Goal: Task Accomplishment & Management: Manage account settings

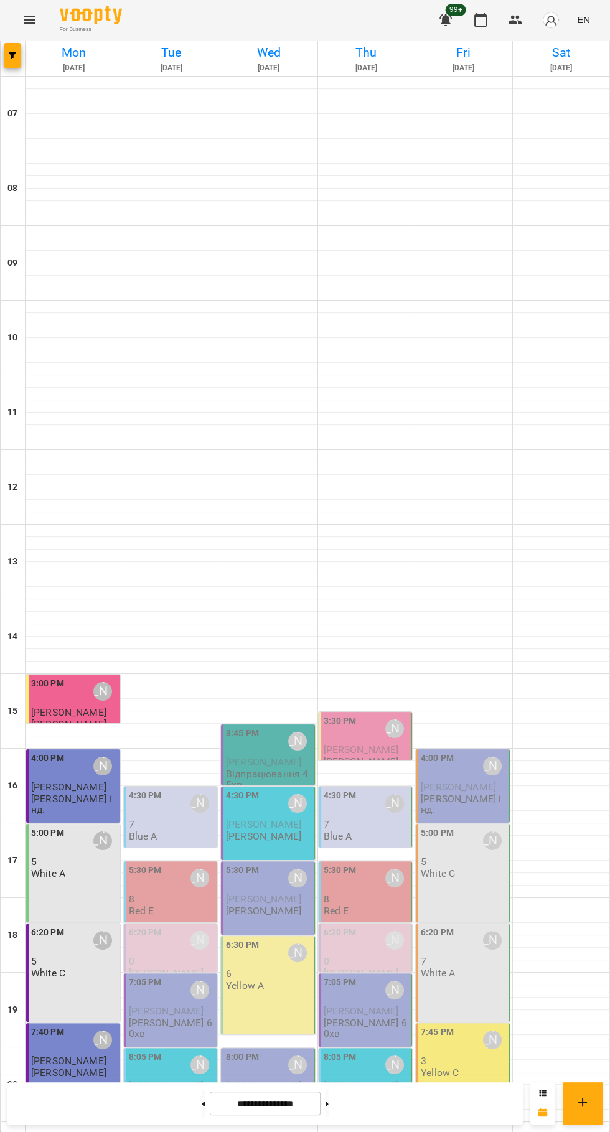
scroll to position [120, 0]
click at [170, 819] on p "7" at bounding box center [172, 824] width 86 height 11
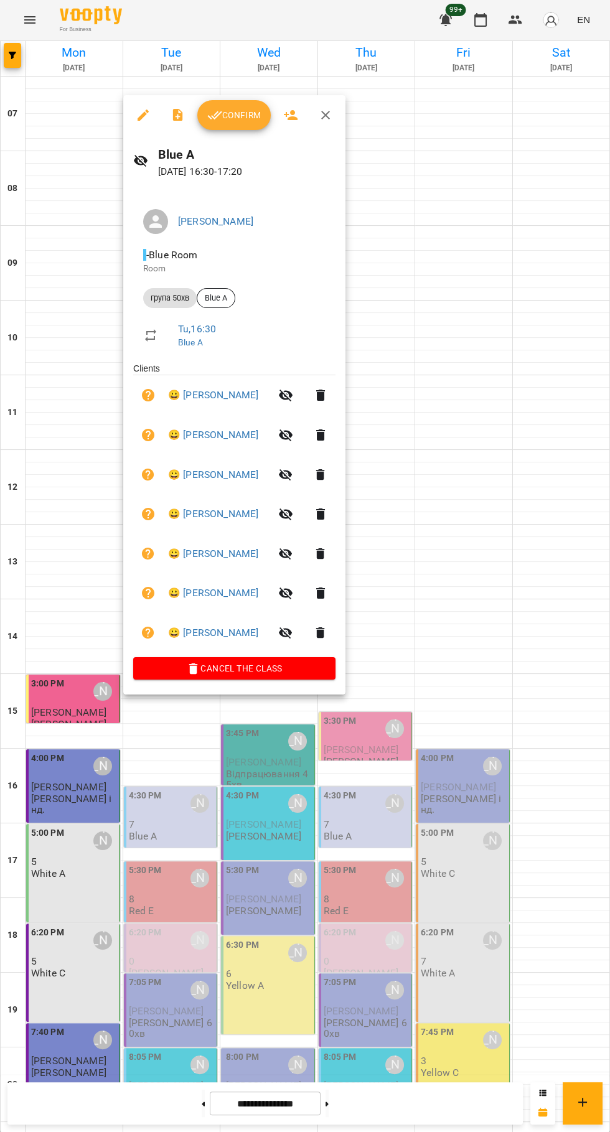
click at [233, 120] on span "Confirm" at bounding box center [234, 115] width 54 height 15
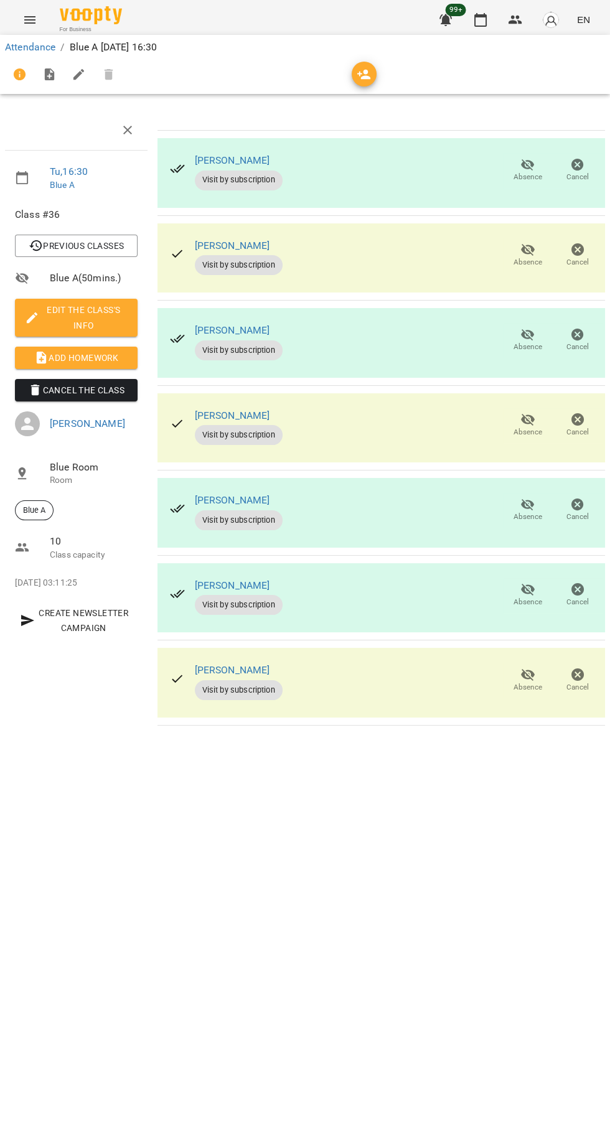
click at [398, 682] on div "[PERSON_NAME] Visit by subscription Absence Cancel" at bounding box center [381, 683] width 448 height 70
click at [432, 663] on div "[PERSON_NAME] Visit by subscription Absence Cancel" at bounding box center [381, 683] width 448 height 70
click at [416, 669] on div "[PERSON_NAME] Visit by subscription Absence Cancel" at bounding box center [381, 683] width 448 height 70
click at [392, 250] on div "[PERSON_NAME] Visit by subscription Absence Cancel" at bounding box center [381, 258] width 448 height 70
click at [360, 67] on icon "button" at bounding box center [364, 74] width 15 height 15
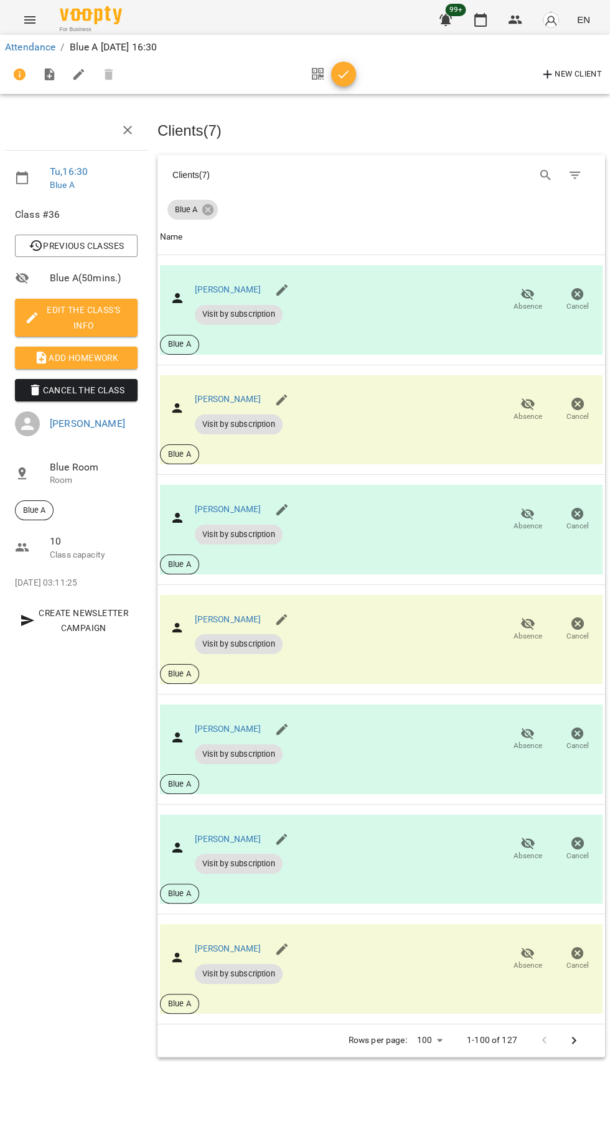
scroll to position [0, 5]
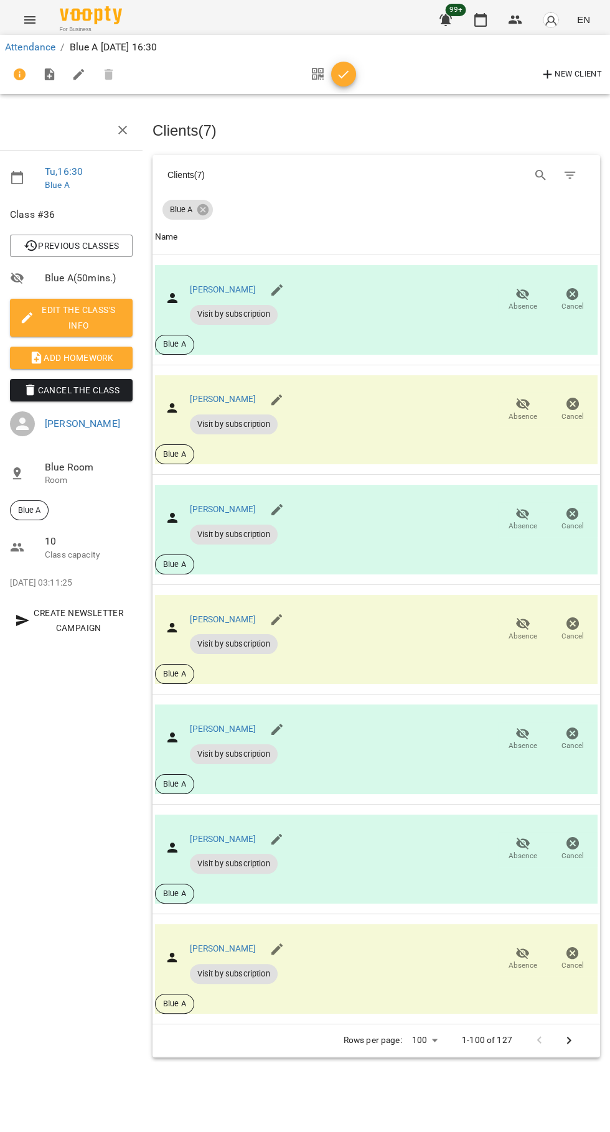
click at [378, 416] on div "[PERSON_NAME] Visit by subscription Absence Cancel Blue A" at bounding box center [376, 420] width 443 height 90
click at [338, 72] on icon "button" at bounding box center [343, 74] width 15 height 15
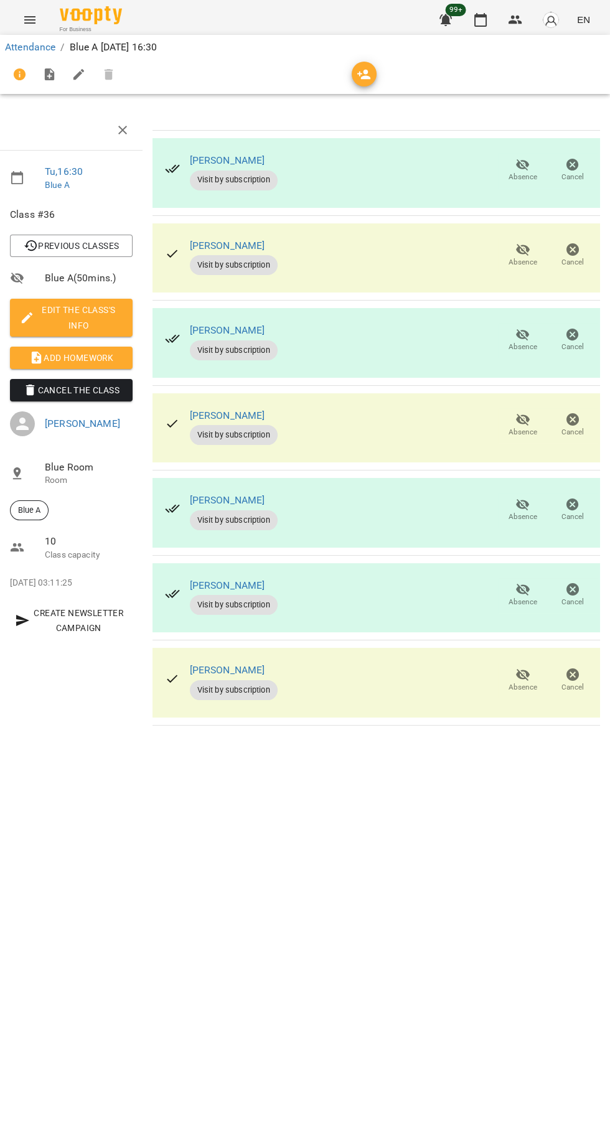
click at [347, 673] on div "[PERSON_NAME] Visit by subscription Absence Cancel" at bounding box center [377, 683] width 448 height 70
click at [364, 73] on icon "button" at bounding box center [364, 74] width 15 height 15
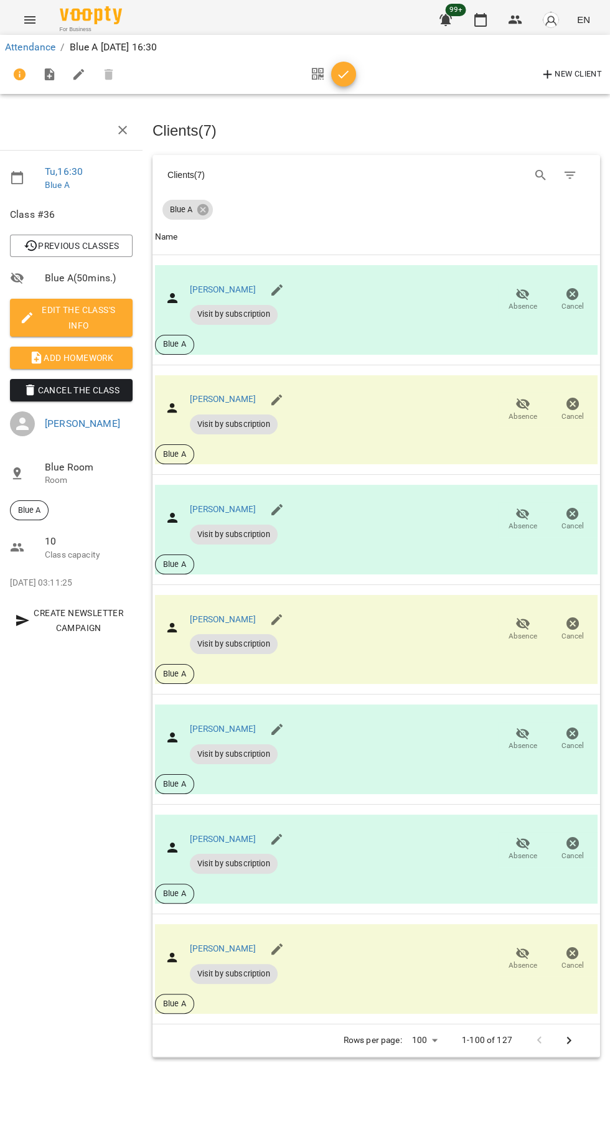
click at [413, 962] on div "[PERSON_NAME] Visit by subscription Absence Cancel Blue A" at bounding box center [376, 969] width 443 height 90
click at [539, 174] on icon "Search" at bounding box center [540, 175] width 15 height 15
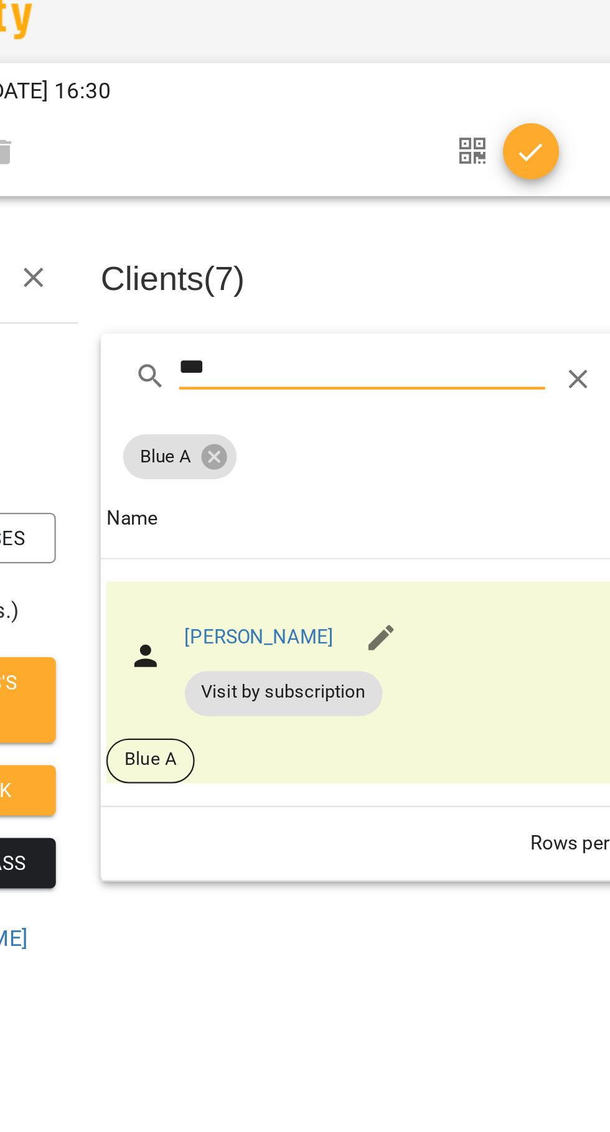
type input "***"
click at [326, 270] on div "[PERSON_NAME] Visit by subscription Absence Cancel Blue A" at bounding box center [376, 310] width 443 height 90
click at [347, 81] on icon "button" at bounding box center [343, 74] width 15 height 15
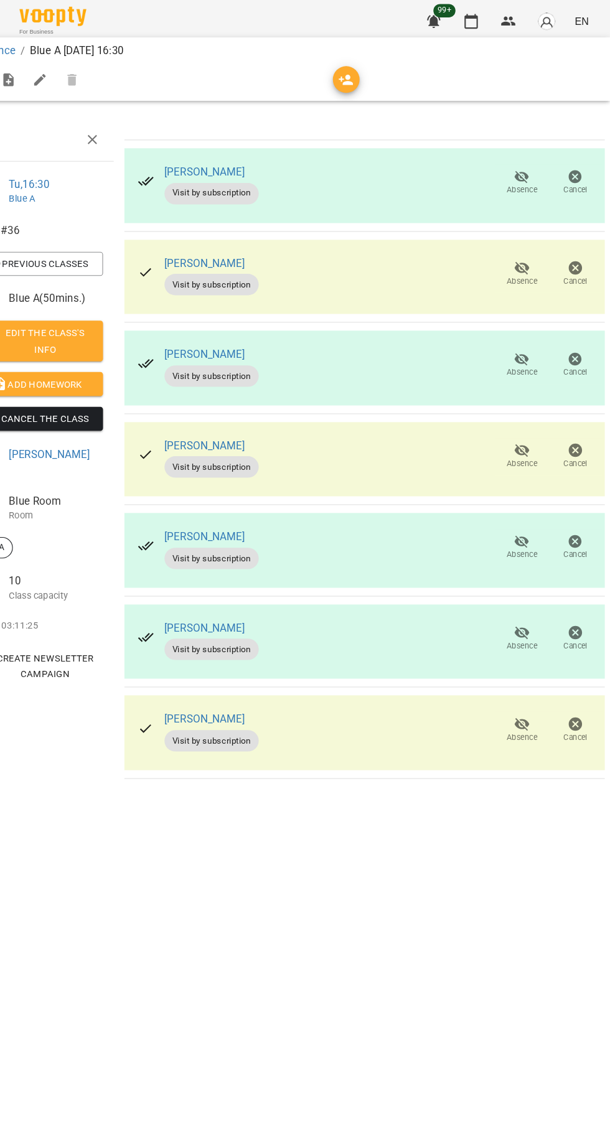
scroll to position [0, 0]
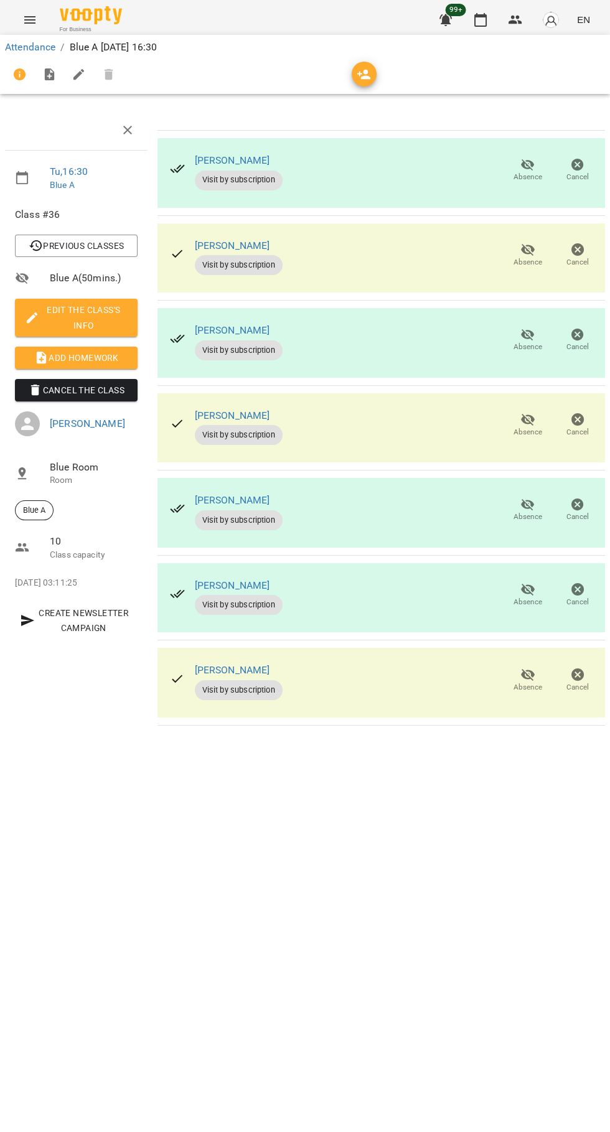
click at [479, 15] on icon "button" at bounding box center [480, 20] width 12 height 14
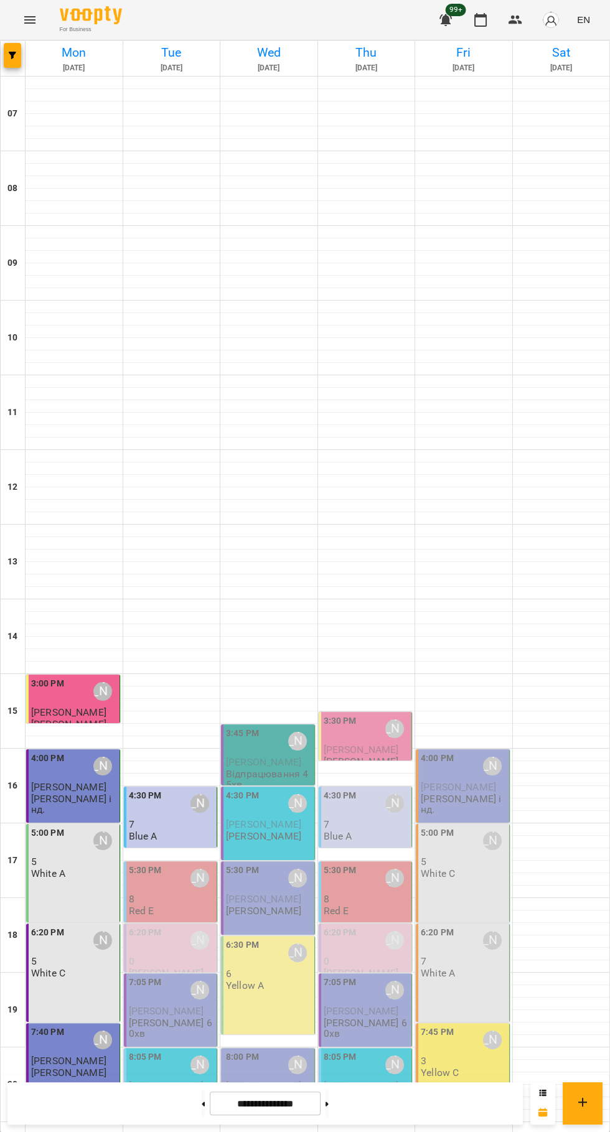
scroll to position [120, 0]
click at [151, 864] on div "5:30 PM" at bounding box center [145, 878] width 33 height 29
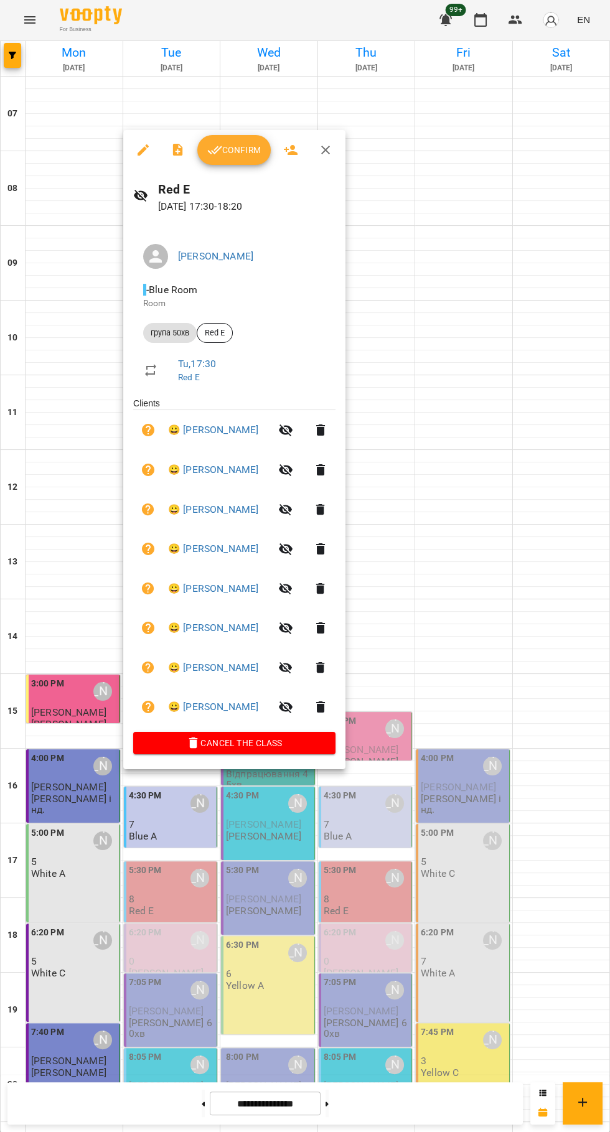
click at [232, 144] on span "Confirm" at bounding box center [234, 150] width 54 height 15
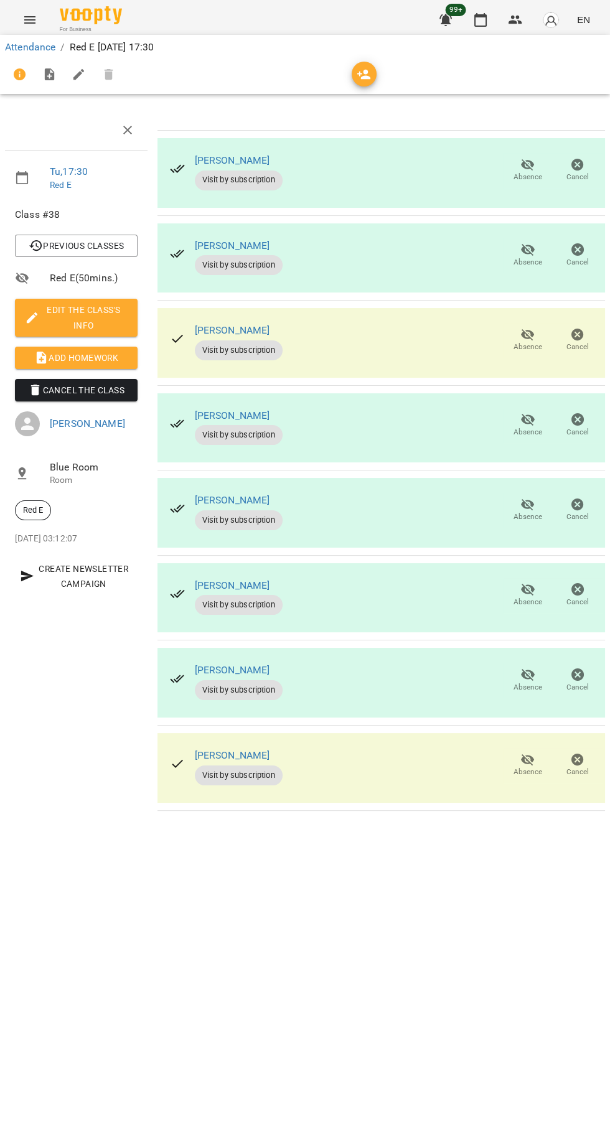
click at [527, 334] on icon "button" at bounding box center [528, 335] width 14 height 12
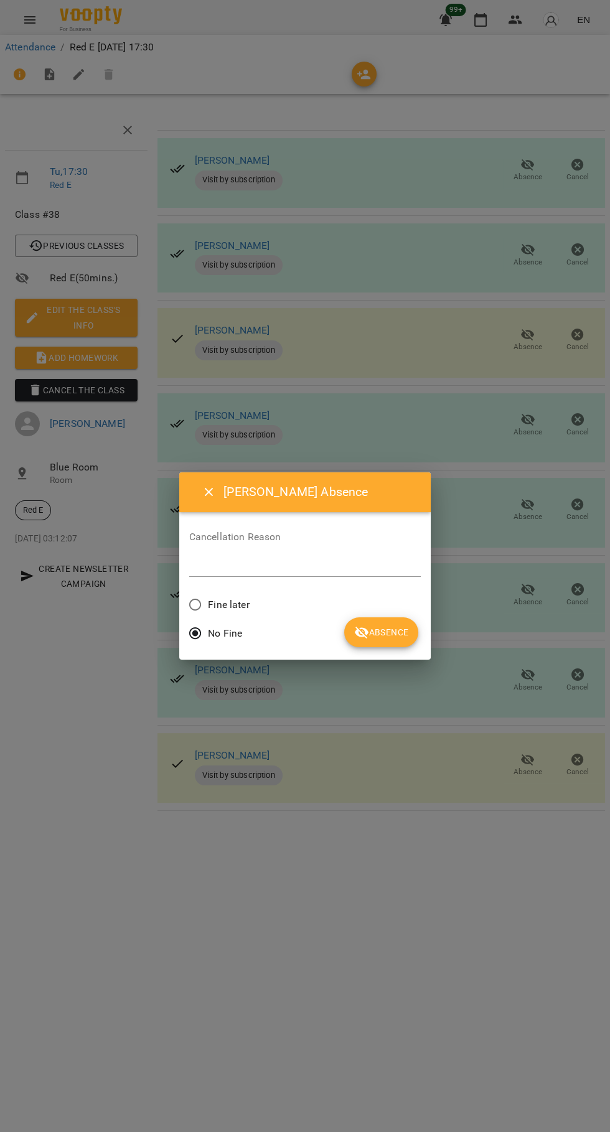
click at [393, 622] on button "Absence" at bounding box center [381, 633] width 74 height 30
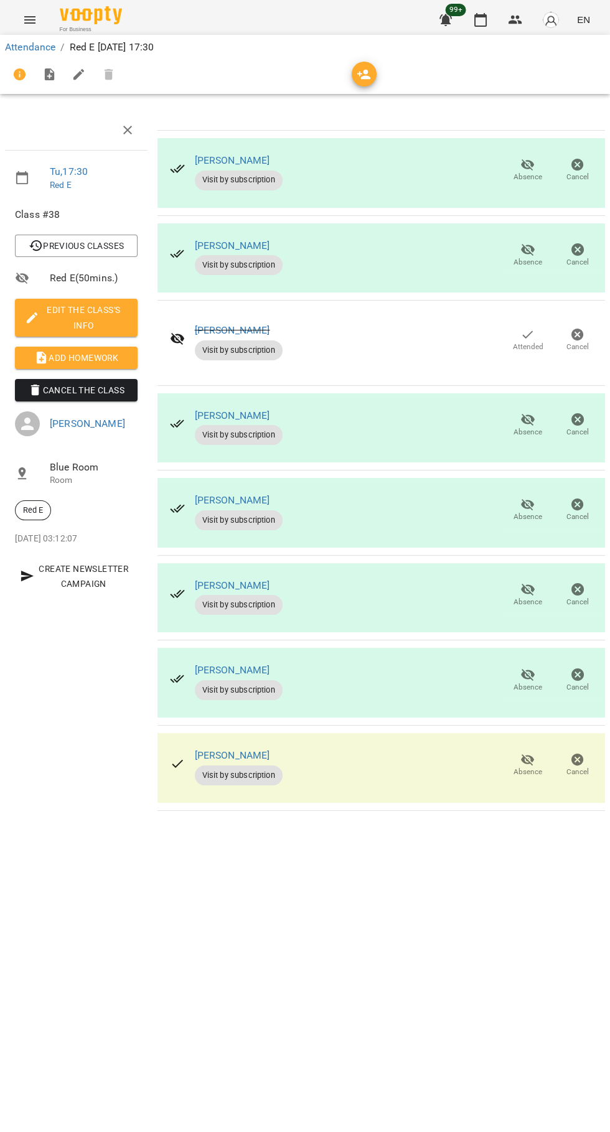
click at [510, 764] on button "Absence" at bounding box center [528, 765] width 50 height 35
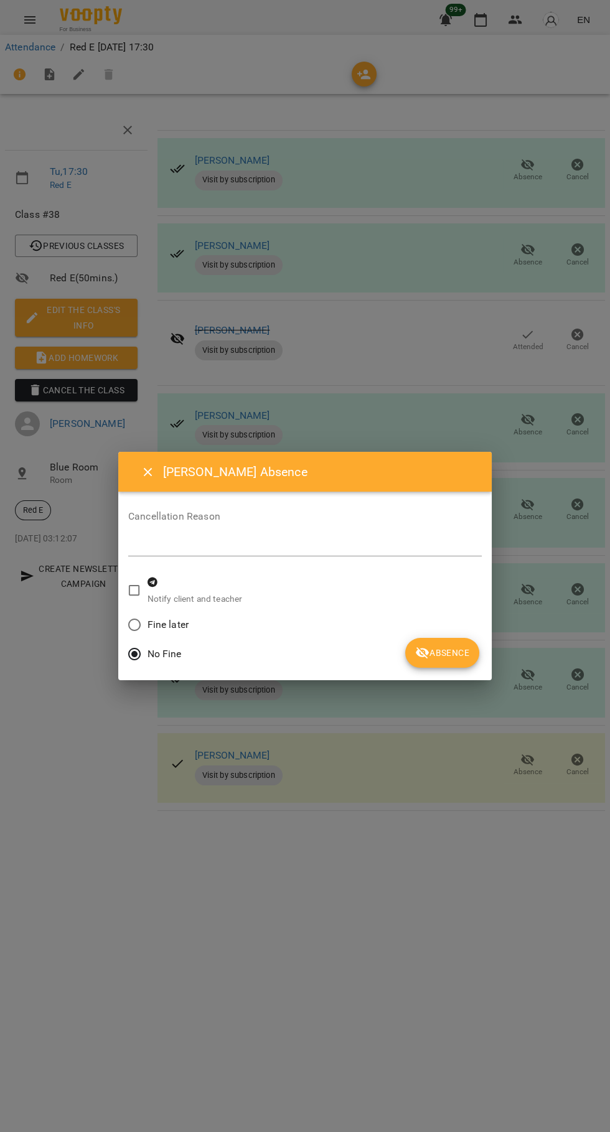
click at [432, 652] on span "Absence" at bounding box center [442, 653] width 54 height 15
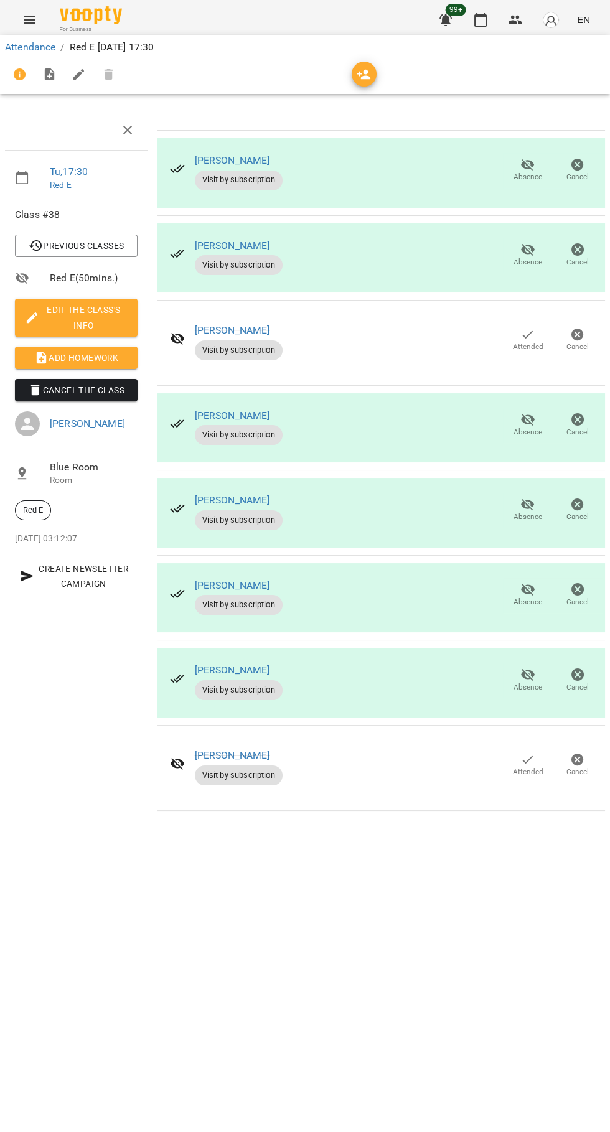
click at [68, 351] on span "Add Homework" at bounding box center [76, 357] width 103 height 15
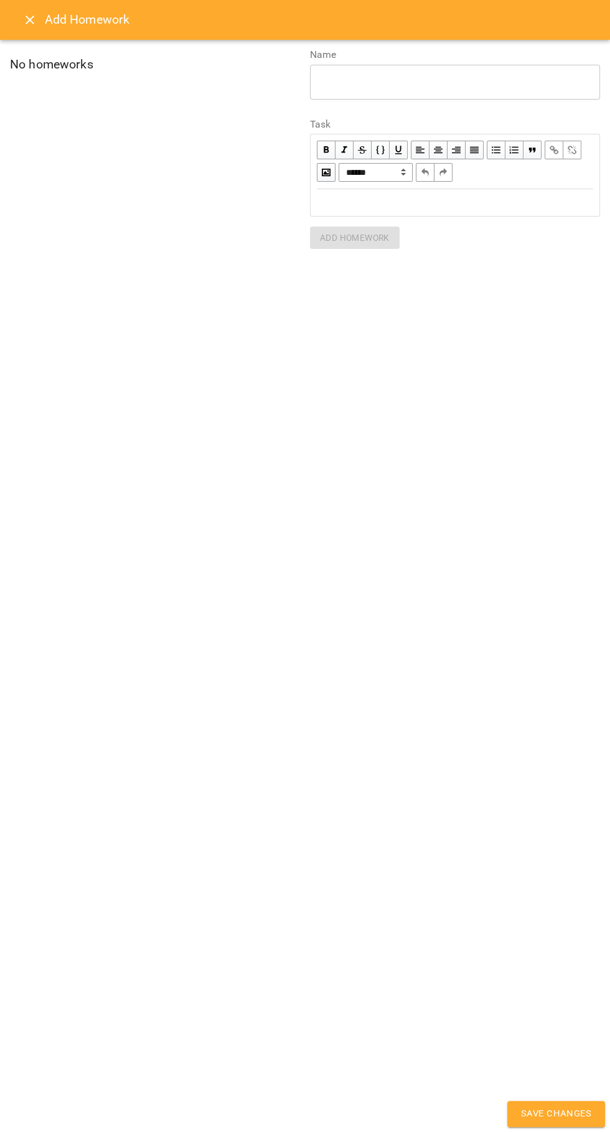
click at [31, 18] on icon "Close" at bounding box center [30, 20] width 9 height 9
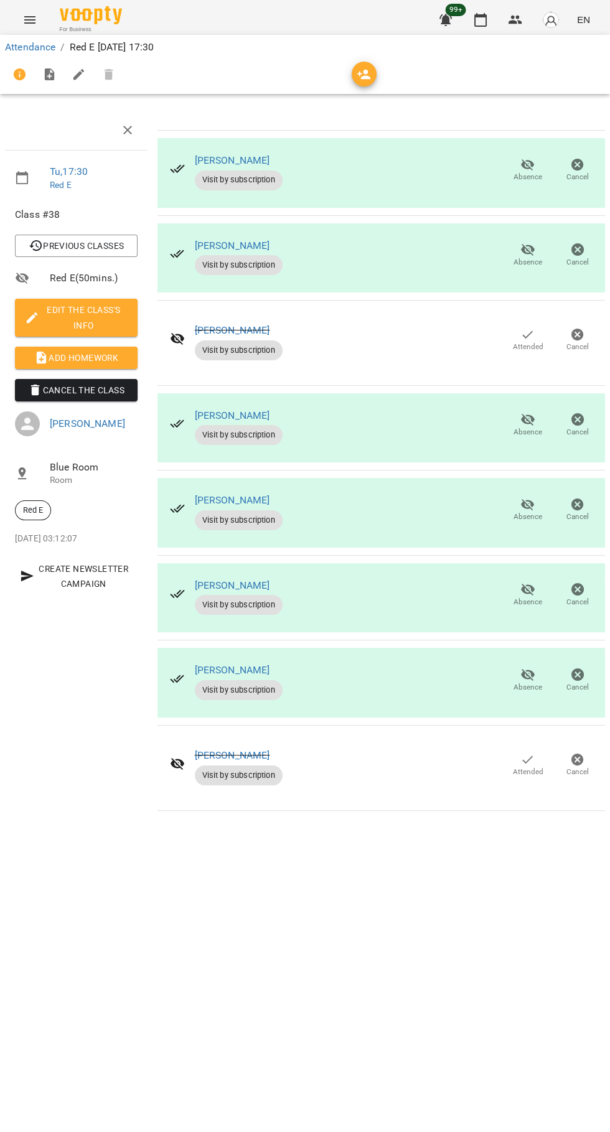
click at [481, 20] on icon "button" at bounding box center [480, 19] width 15 height 15
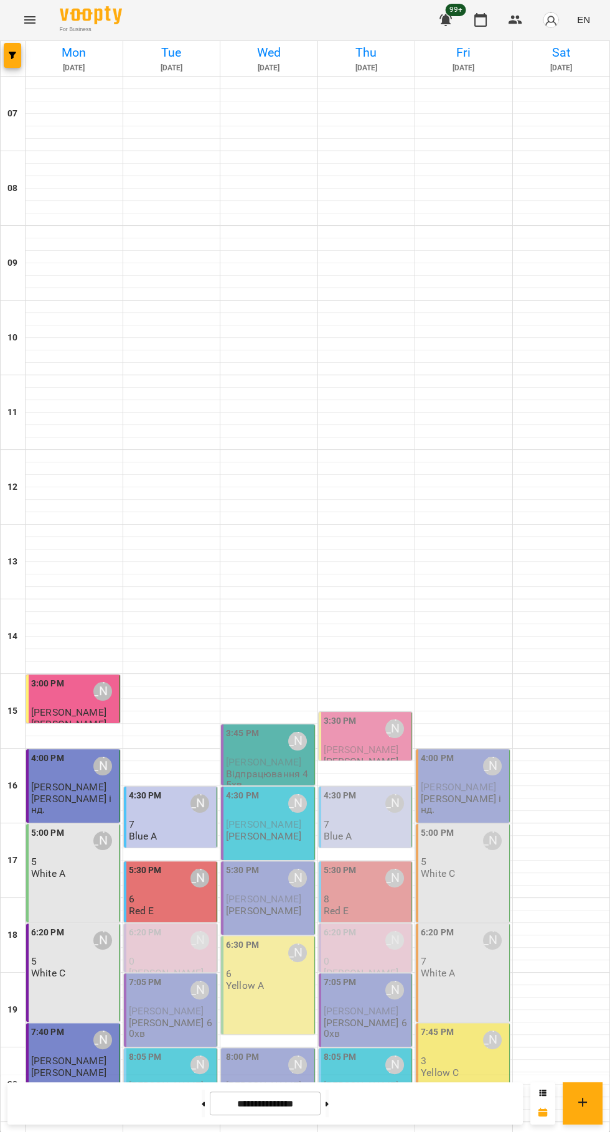
scroll to position [106, 0]
click at [172, 926] on div "6:20 PM [PERSON_NAME]" at bounding box center [172, 940] width 86 height 29
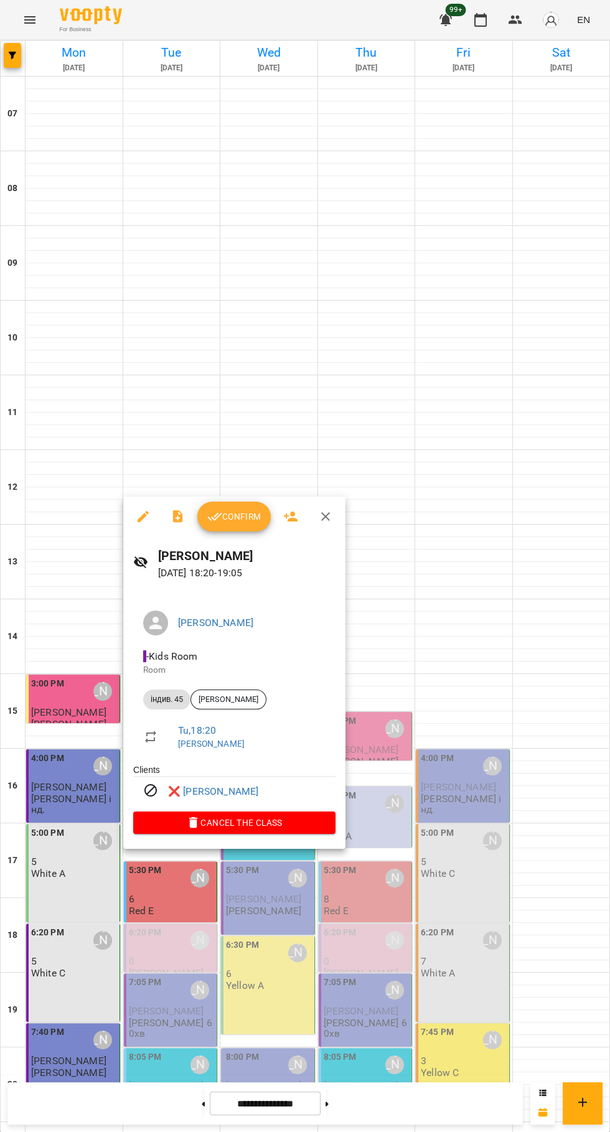
click at [242, 514] on span "Confirm" at bounding box center [234, 516] width 54 height 15
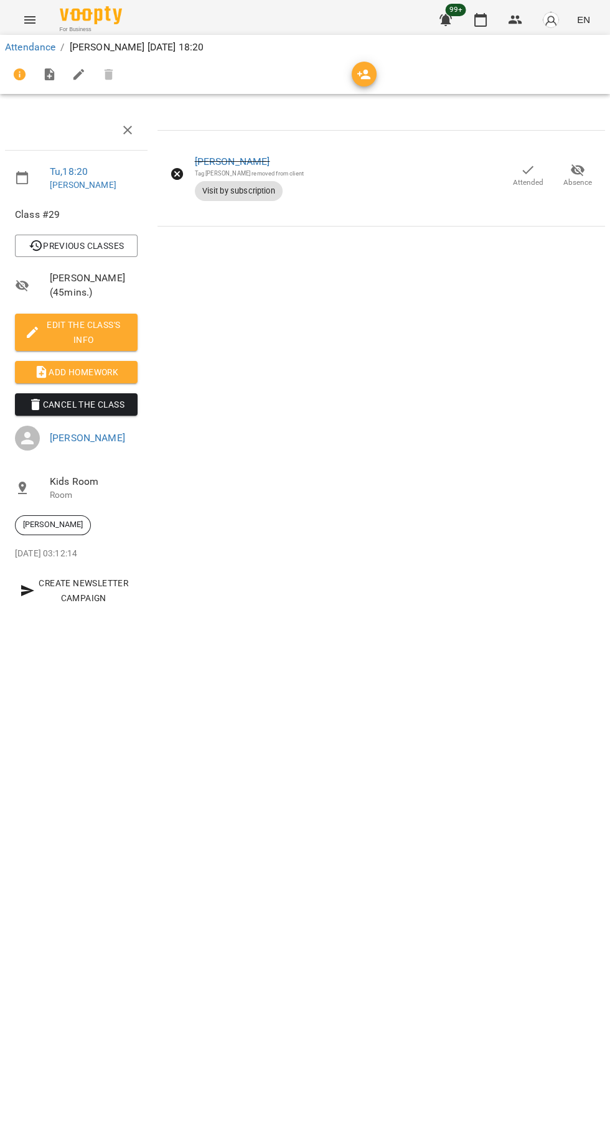
click at [527, 169] on icon "button" at bounding box center [527, 169] width 15 height 15
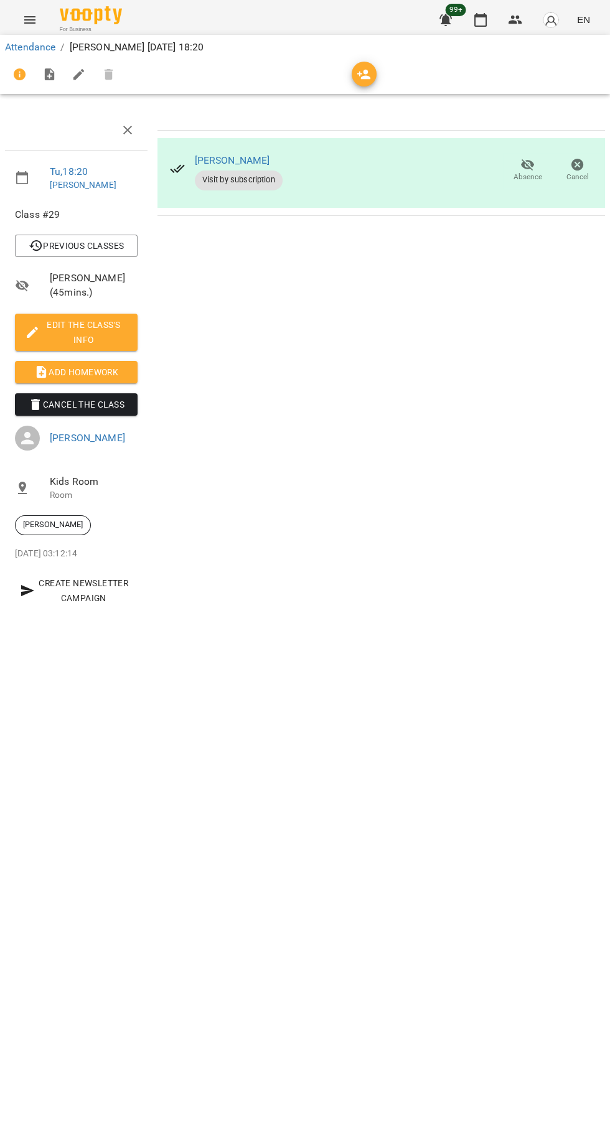
click at [56, 365] on span "Add Homework" at bounding box center [76, 372] width 103 height 15
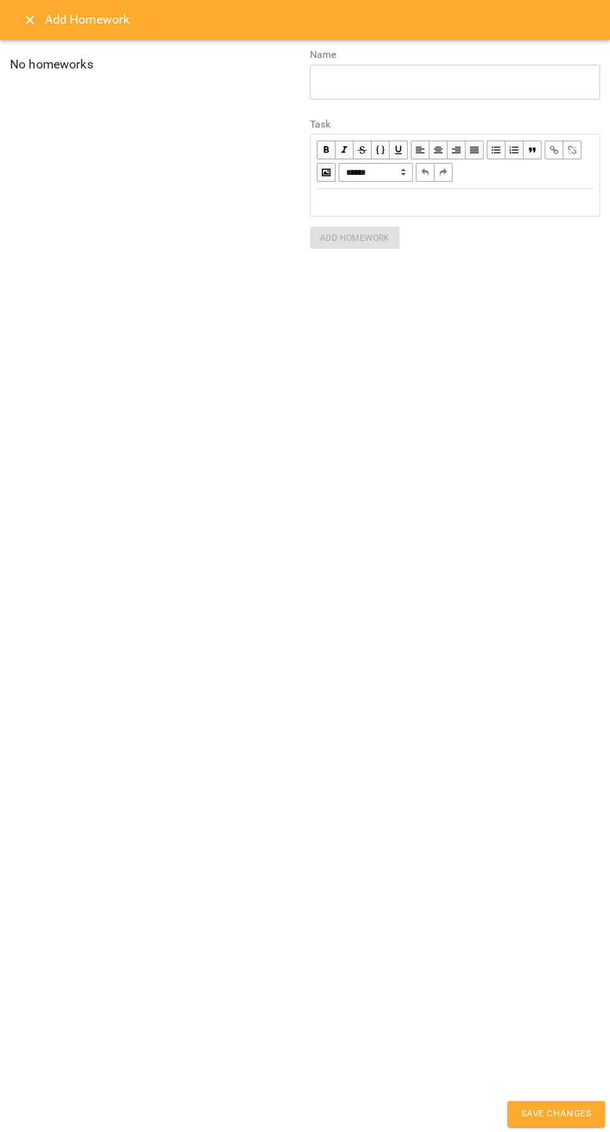
click at [417, 200] on div "Edit text" at bounding box center [455, 202] width 276 height 14
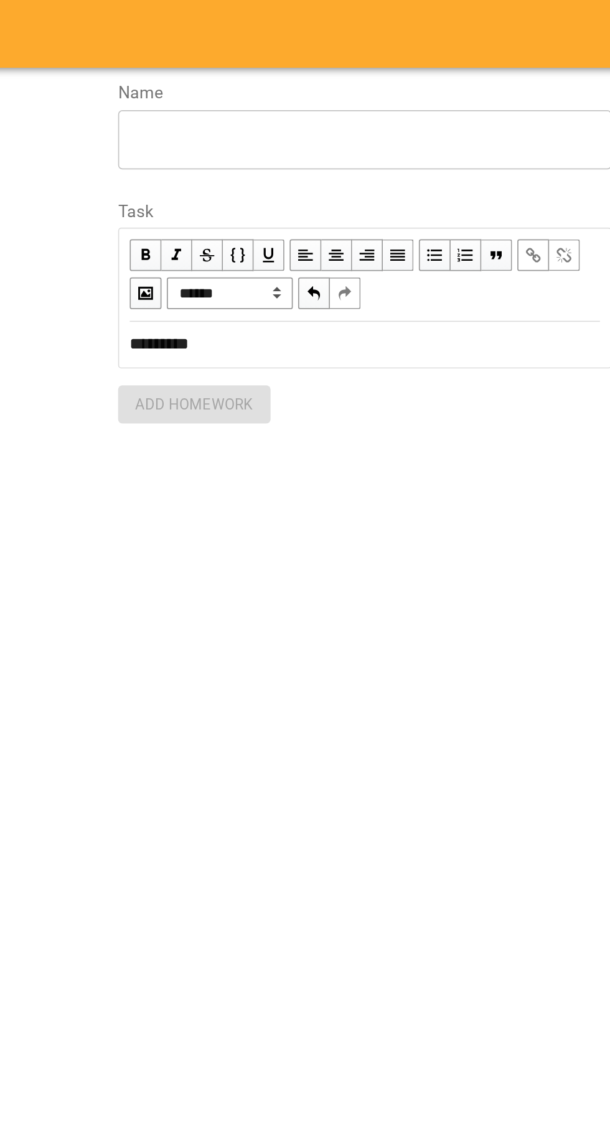
click at [371, 208] on div "*********" at bounding box center [455, 202] width 276 height 14
click at [341, 78] on textarea at bounding box center [455, 82] width 273 height 12
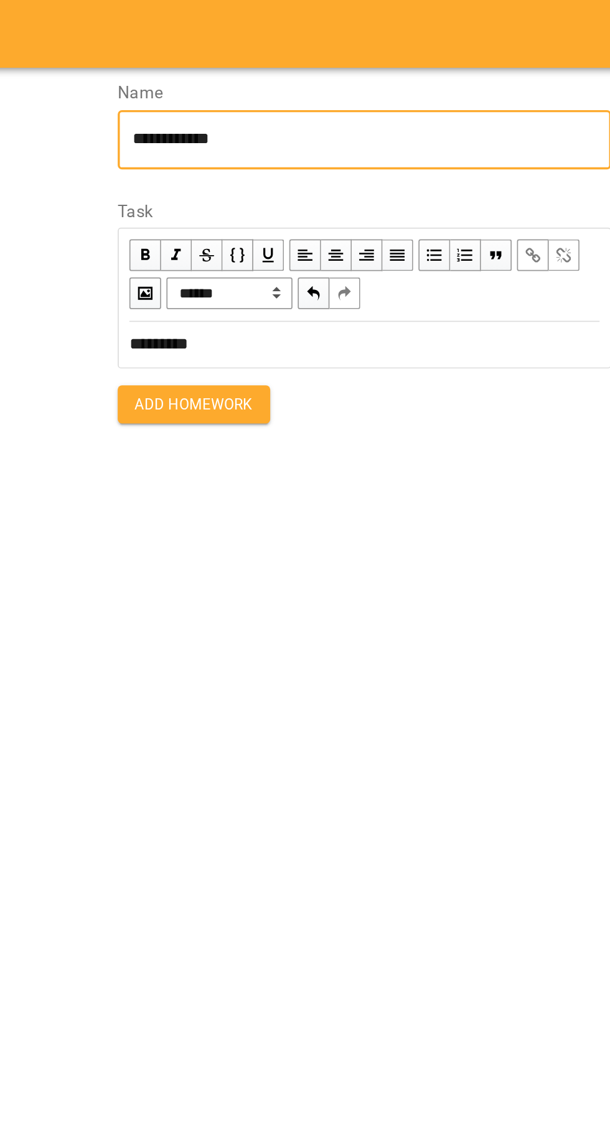
click at [428, 78] on textarea "**********" at bounding box center [455, 82] width 273 height 12
type textarea "**********"
click at [347, 266] on div "**********" at bounding box center [305, 566] width 610 height 1132
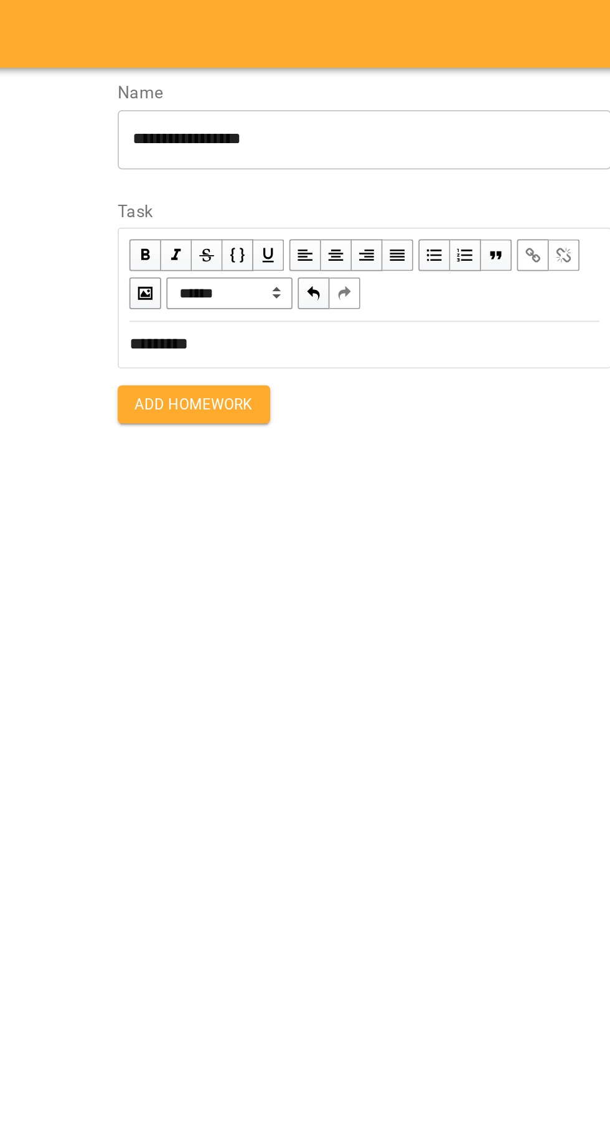
click at [345, 241] on span "Add Homework" at bounding box center [355, 237] width 70 height 15
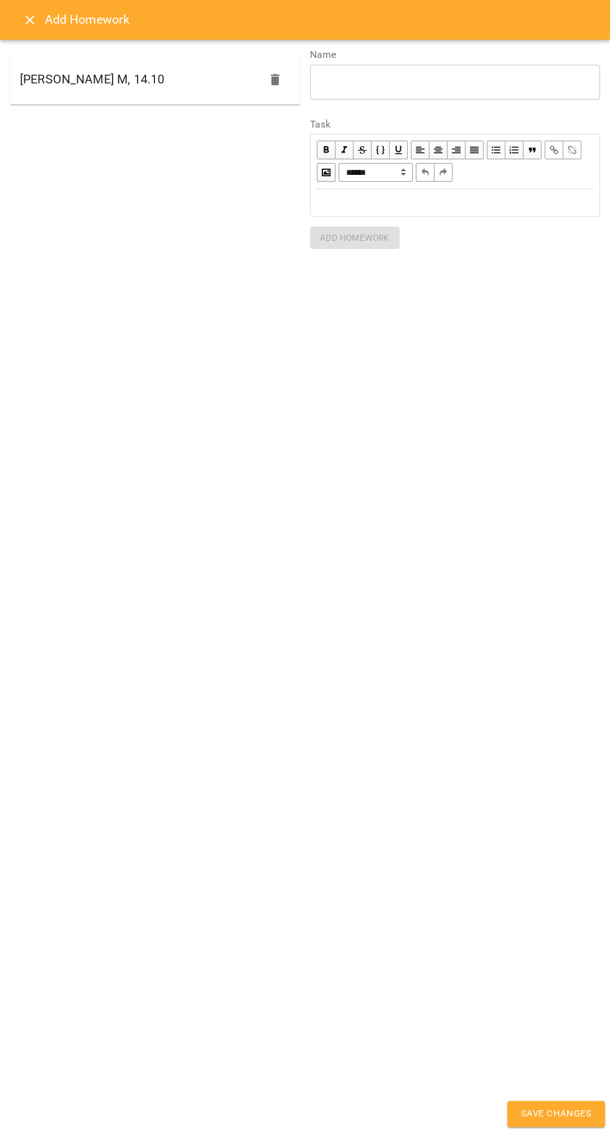
click at [552, 1114] on span "Save Changes" at bounding box center [556, 1114] width 70 height 16
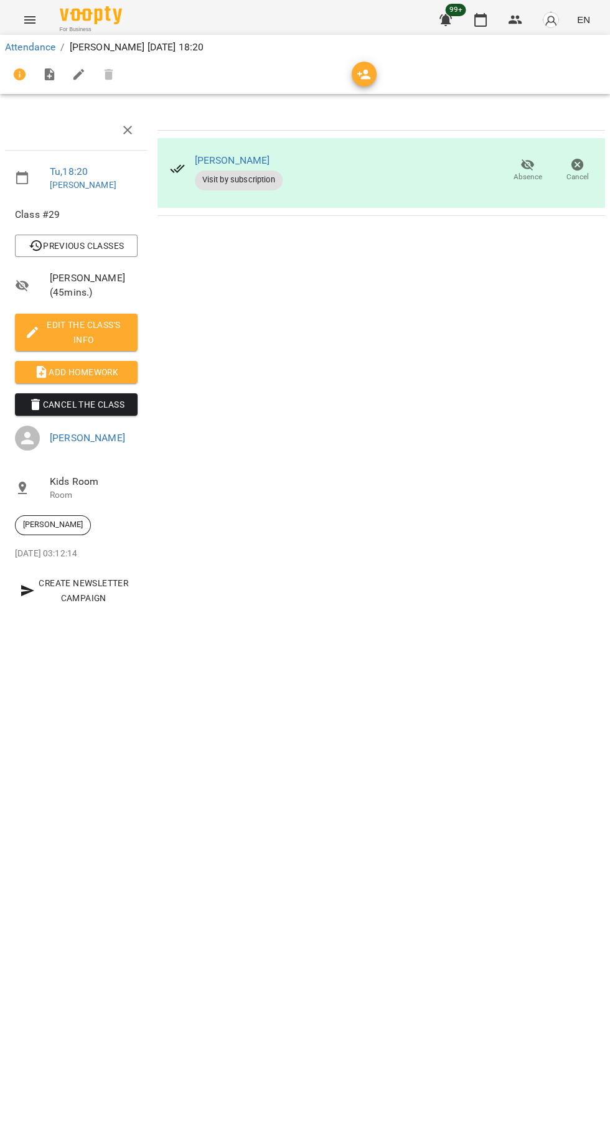
click at [491, 624] on div "Attendance / [PERSON_NAME][DATE] 18:20 Tu , 18:20 [PERSON_NAME] Class #29 Previ…" at bounding box center [305, 332] width 610 height 584
click at [478, 14] on icon "button" at bounding box center [480, 20] width 12 height 14
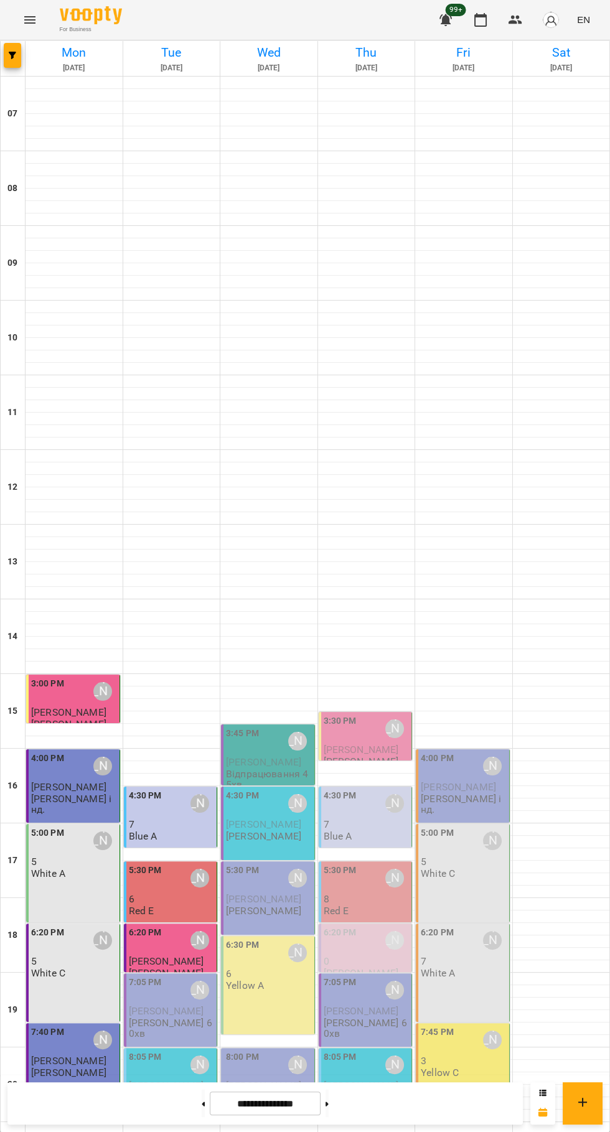
scroll to position [120, 0]
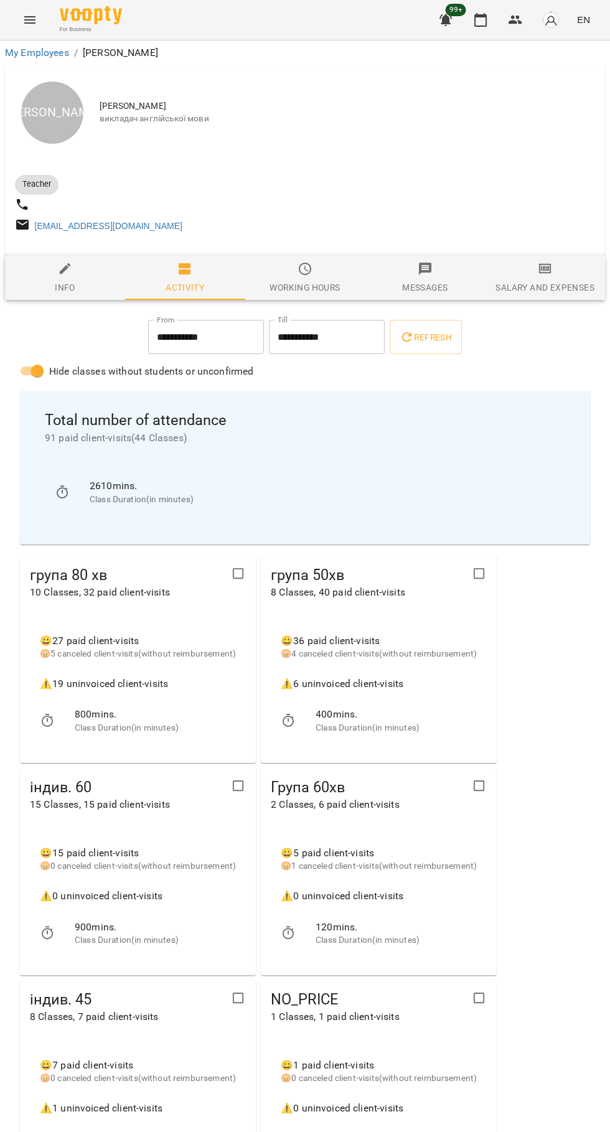
click at [476, 15] on icon "button" at bounding box center [480, 20] width 12 height 14
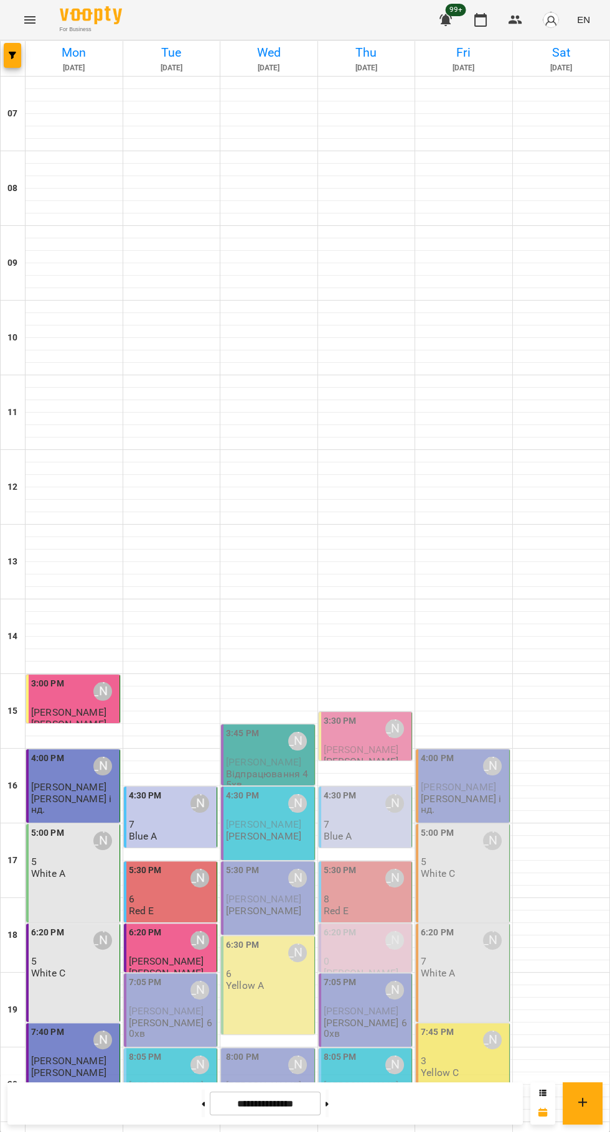
scroll to position [120, 0]
click at [188, 864] on div "[PERSON_NAME]" at bounding box center [200, 878] width 29 height 29
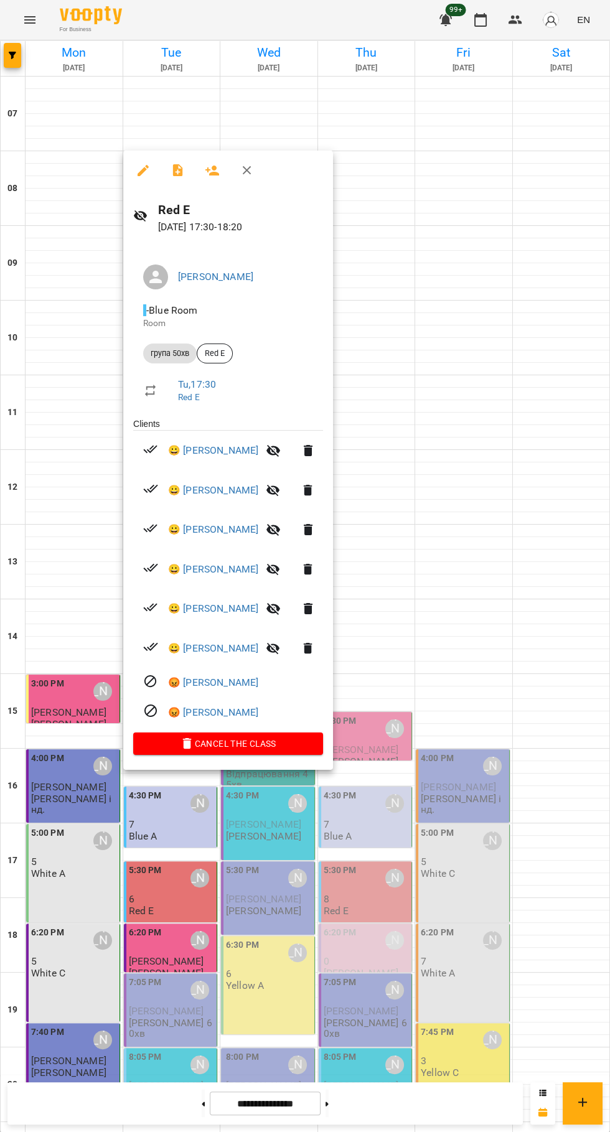
click at [177, 170] on icon "button" at bounding box center [178, 170] width 15 height 15
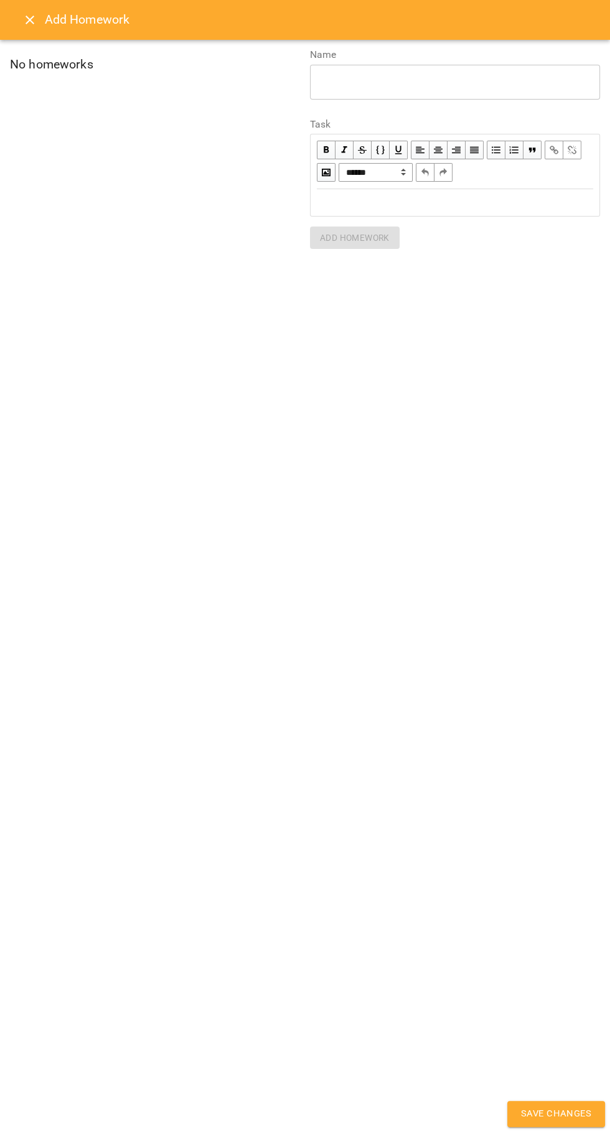
click at [405, 204] on div "Edit text" at bounding box center [455, 202] width 276 height 14
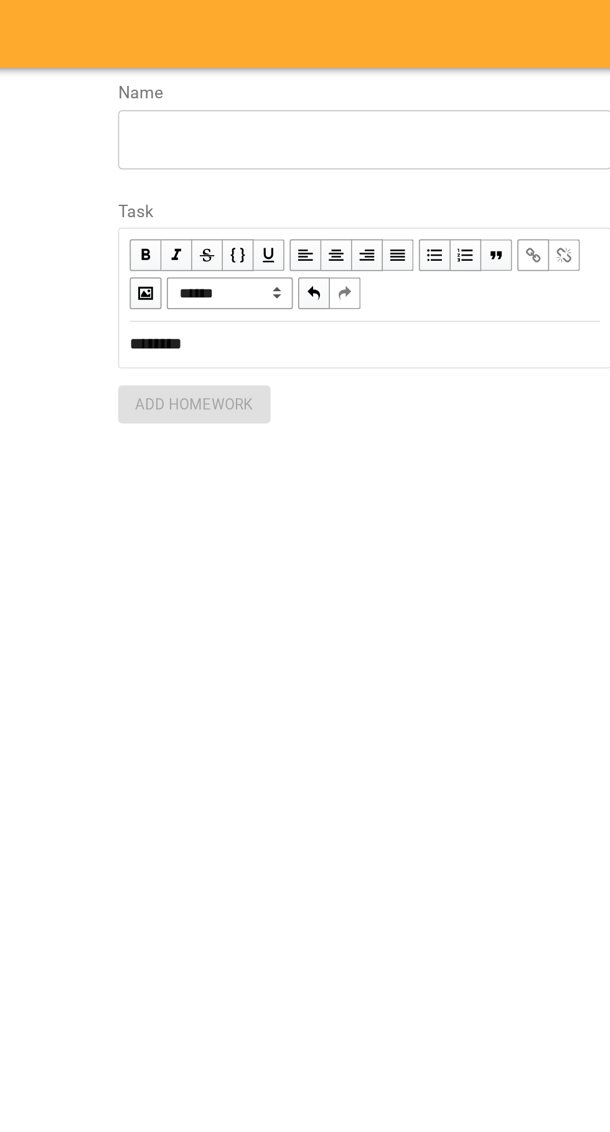
click at [321, 80] on textarea at bounding box center [455, 82] width 273 height 12
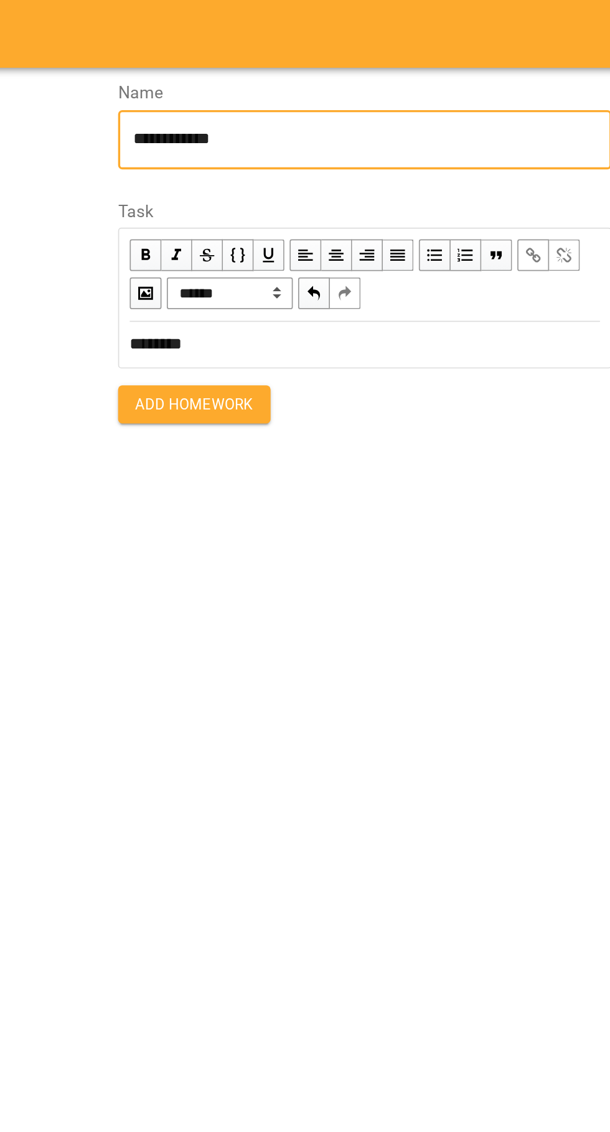
type textarea "**********"
click at [329, 245] on button "Add Homework" at bounding box center [355, 238] width 90 height 22
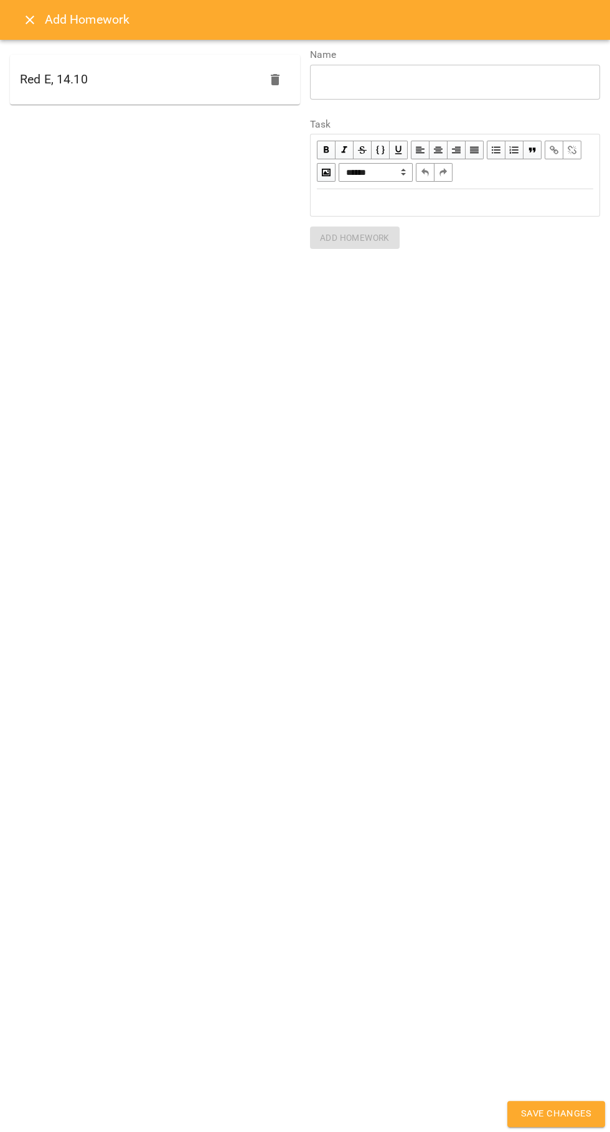
click at [520, 1118] on button "Save Changes" at bounding box center [556, 1114] width 98 height 26
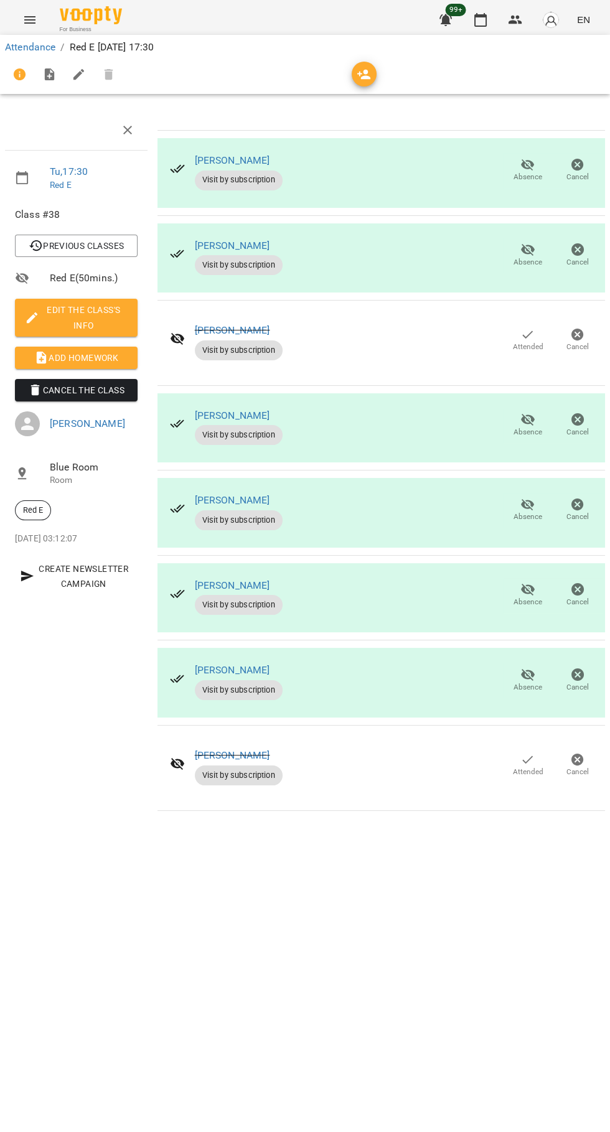
click at [544, 816] on div "Attendance / Red E Tue, 14 Oct 2025 17:30 Tu , 17:30 Red E Class #38 Previous C…" at bounding box center [305, 428] width 610 height 776
click at [481, 19] on icon "button" at bounding box center [480, 19] width 15 height 15
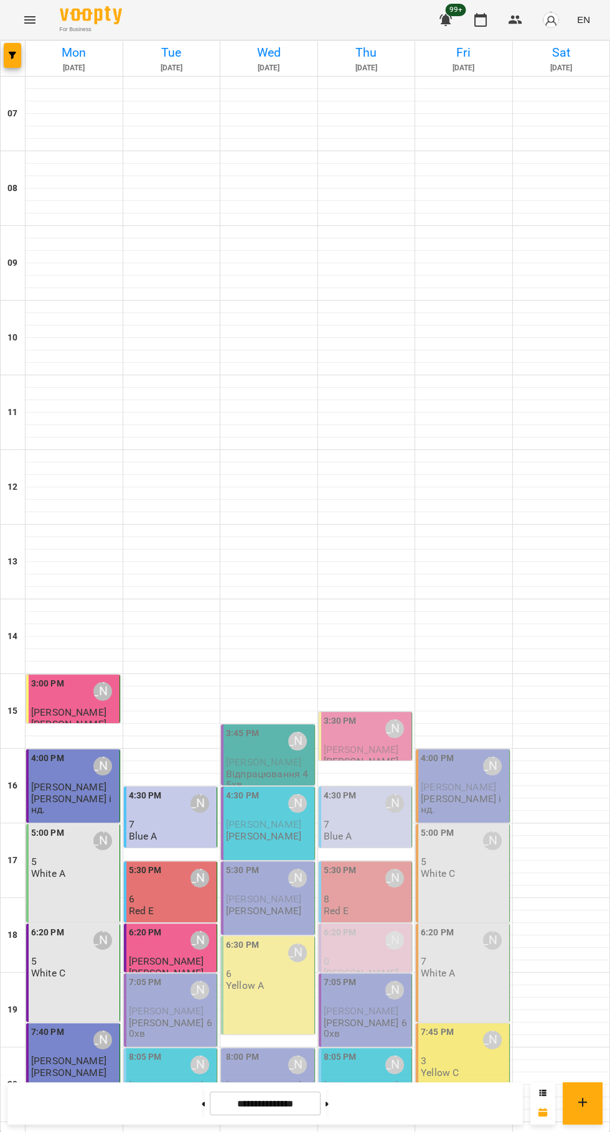
scroll to position [120, 0]
click at [147, 819] on p "7" at bounding box center [172, 824] width 86 height 11
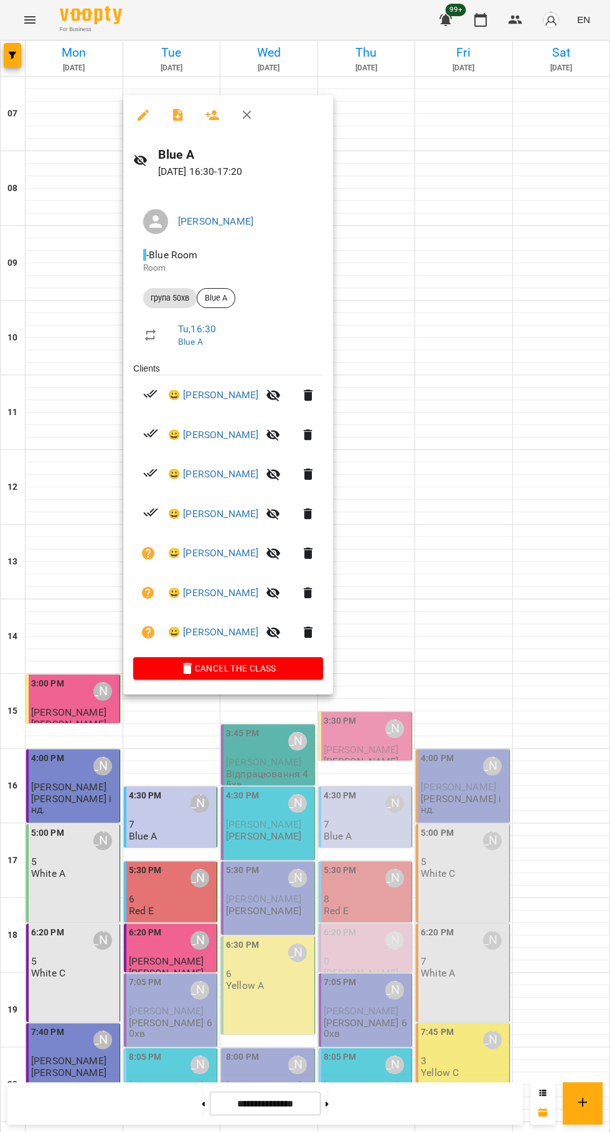
click at [173, 104] on button "button" at bounding box center [178, 115] width 30 height 30
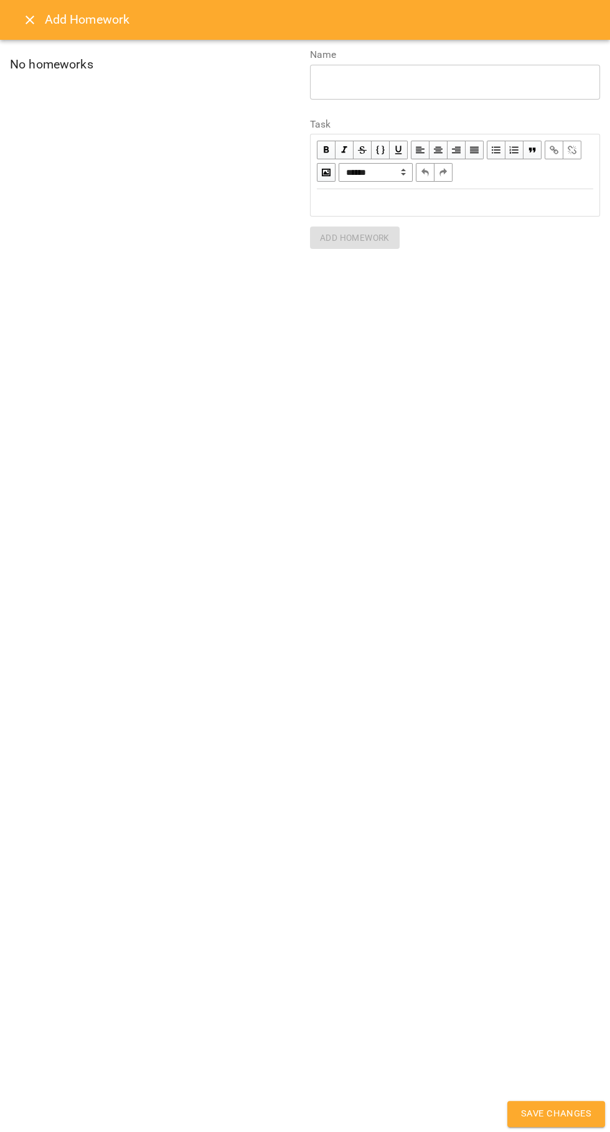
click at [400, 207] on div "Edit text" at bounding box center [455, 202] width 276 height 14
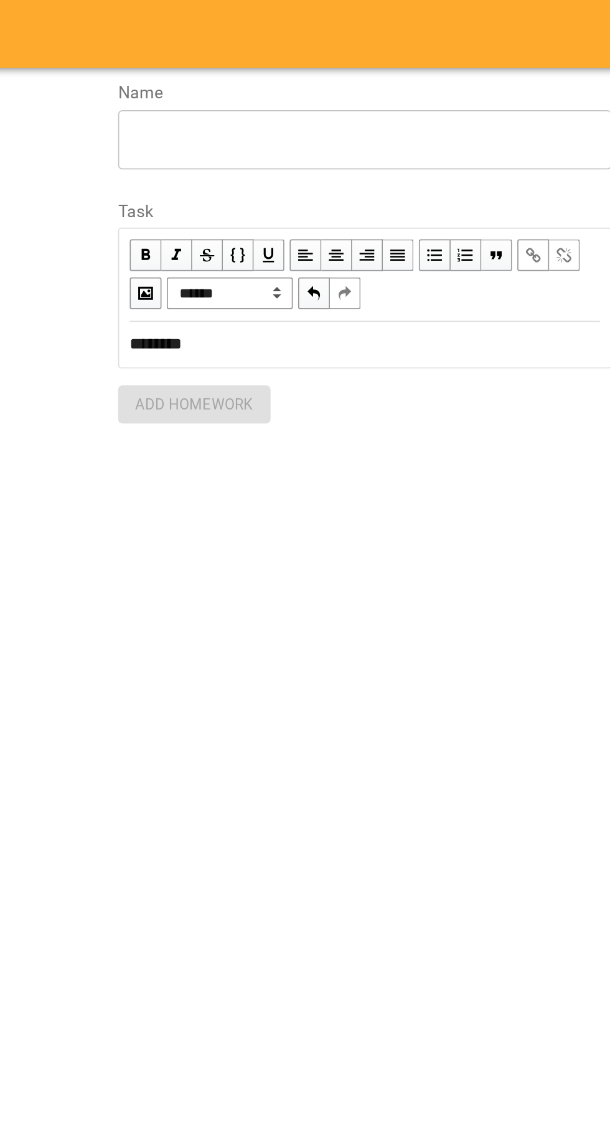
click at [331, 85] on textarea at bounding box center [455, 82] width 273 height 12
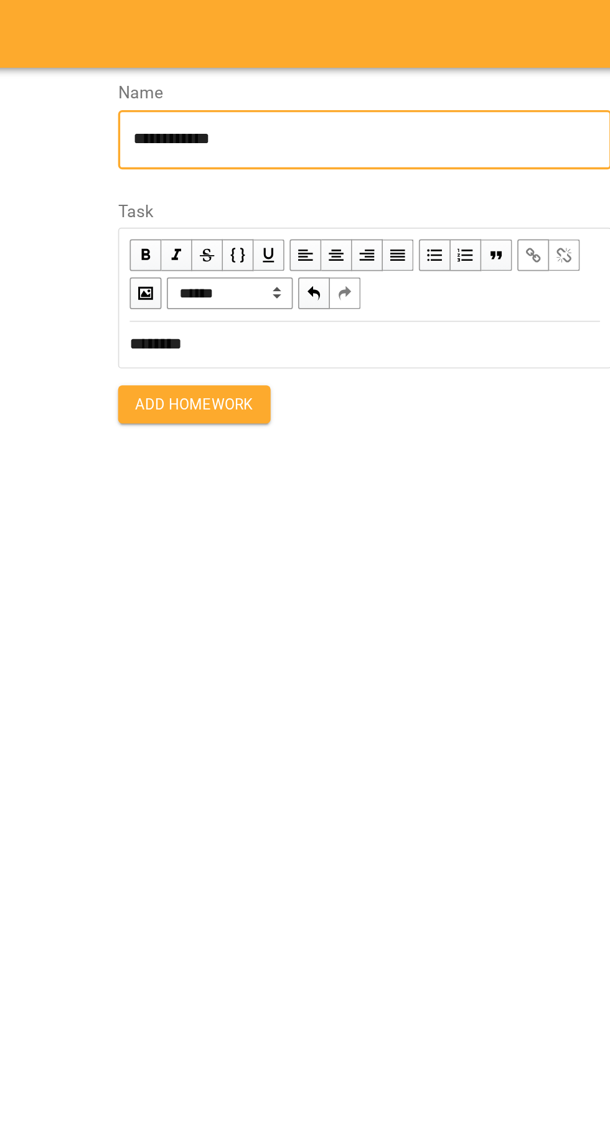
type textarea "**********"
click at [324, 247] on button "Add Homework" at bounding box center [355, 238] width 90 height 22
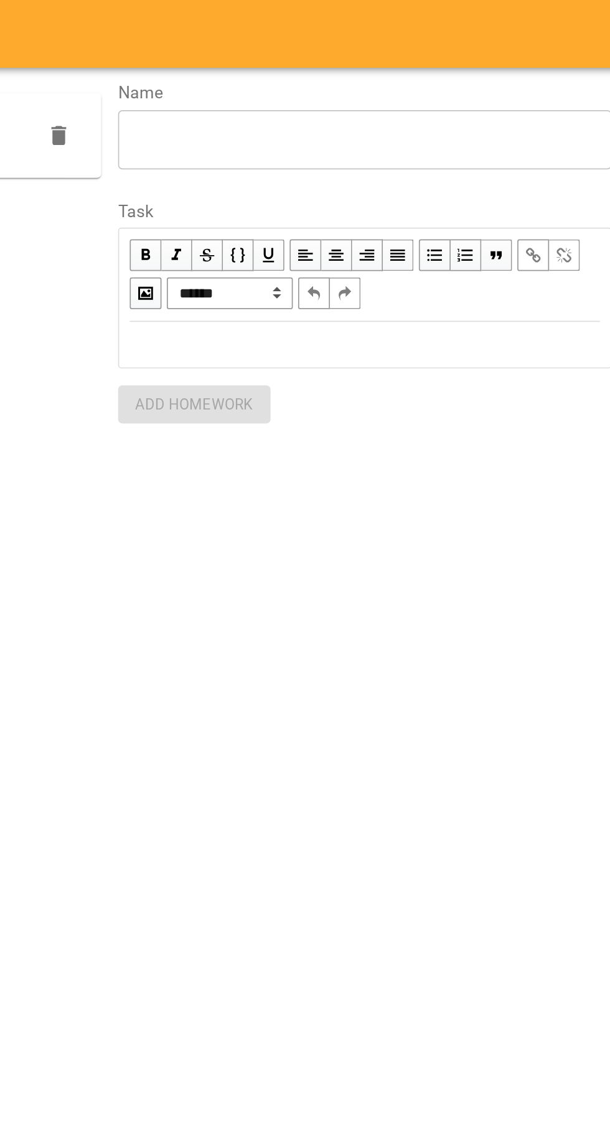
click at [251, 85] on div "Blue A, 14.1" at bounding box center [155, 80] width 290 height 50
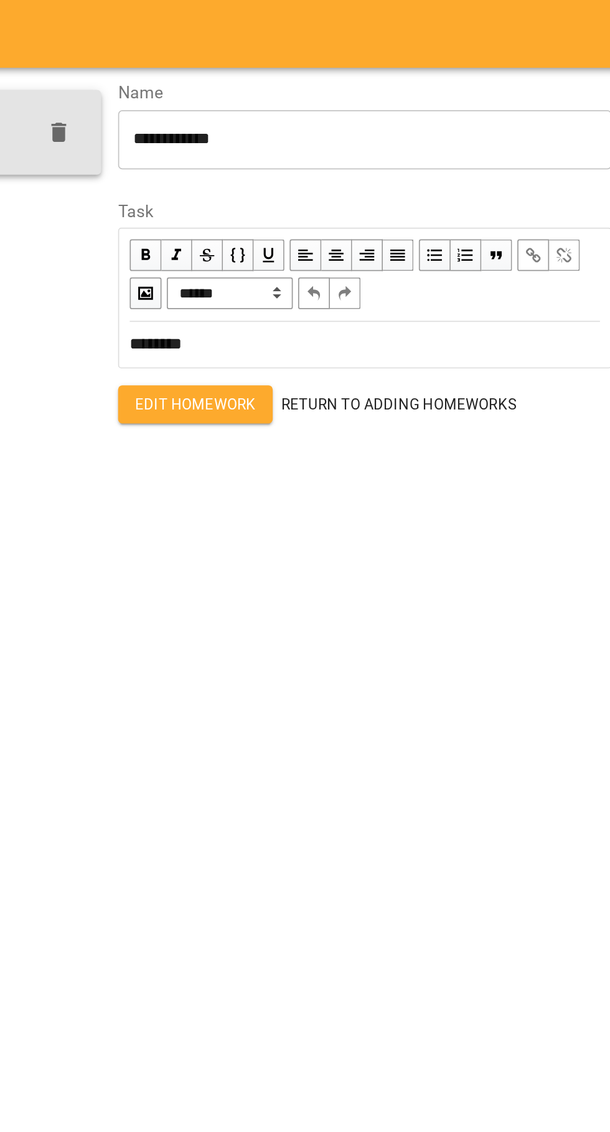
click at [410, 67] on div "**********" at bounding box center [455, 82] width 290 height 35
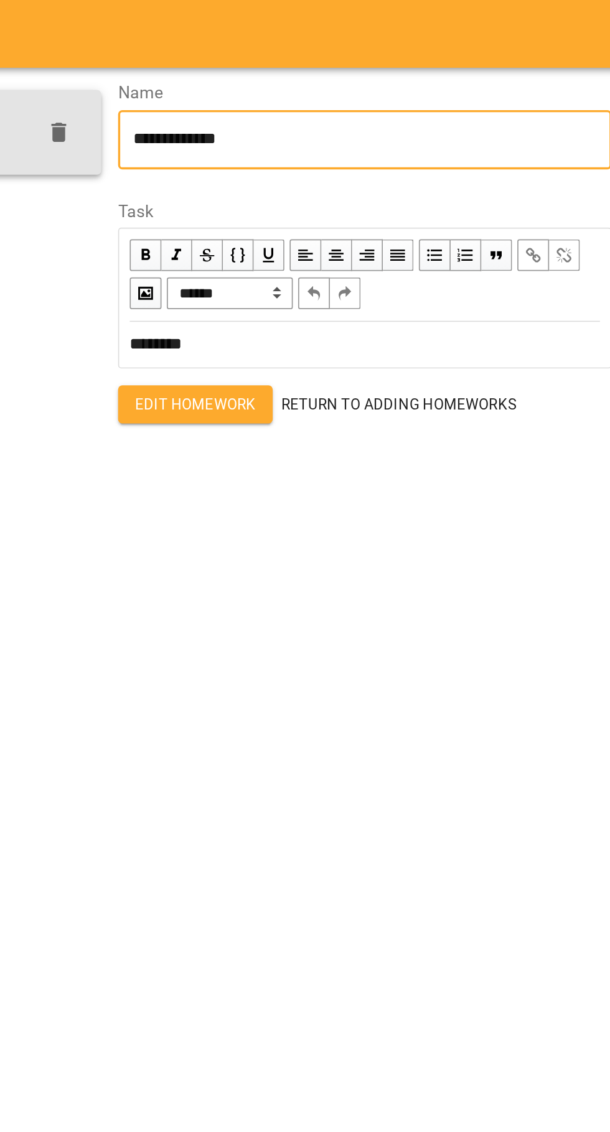
type textarea "**********"
click at [327, 227] on button "Edit Homework" at bounding box center [355, 238] width 91 height 22
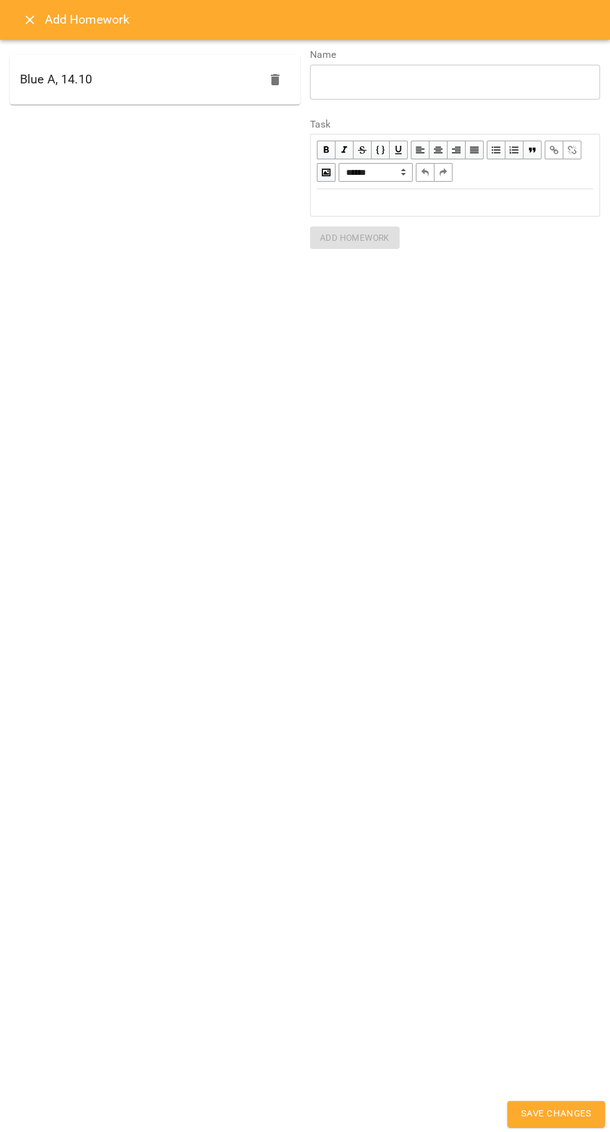
click at [552, 1117] on span "Save Changes" at bounding box center [556, 1114] width 70 height 16
click at [540, 1115] on span "Save Changes" at bounding box center [556, 1114] width 70 height 16
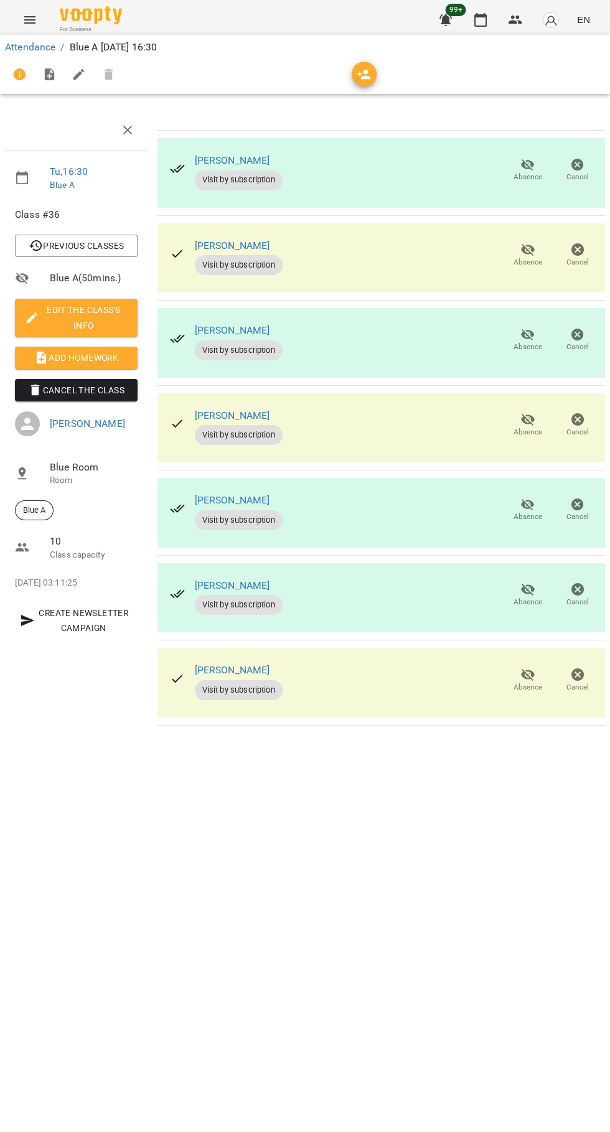
click at [488, 15] on icon "button" at bounding box center [480, 19] width 15 height 15
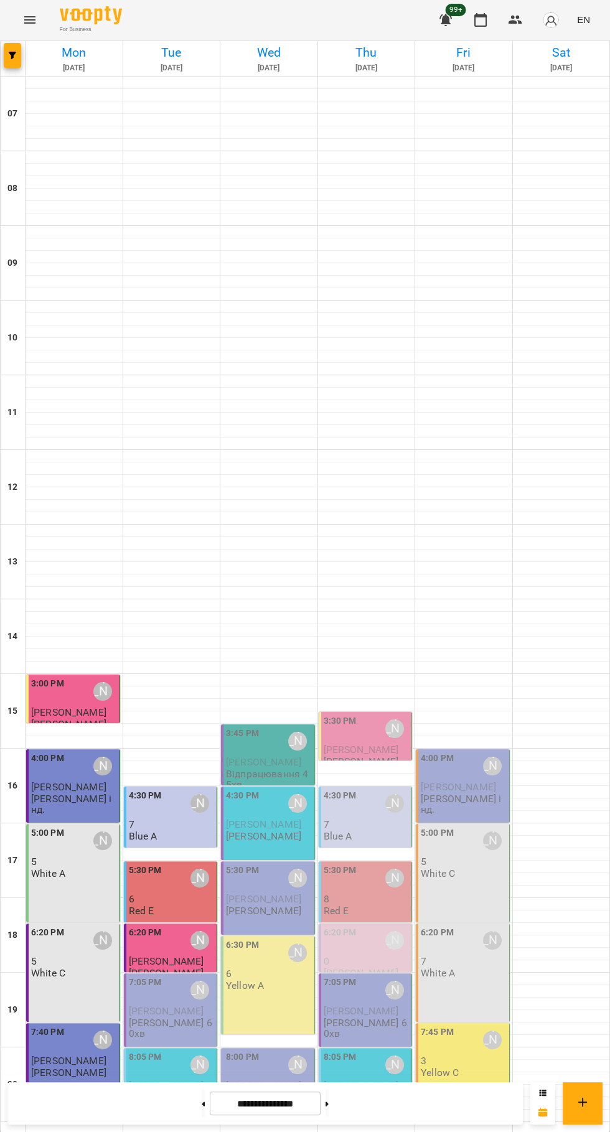
scroll to position [120, 0]
click at [171, 819] on p "7" at bounding box center [172, 824] width 86 height 11
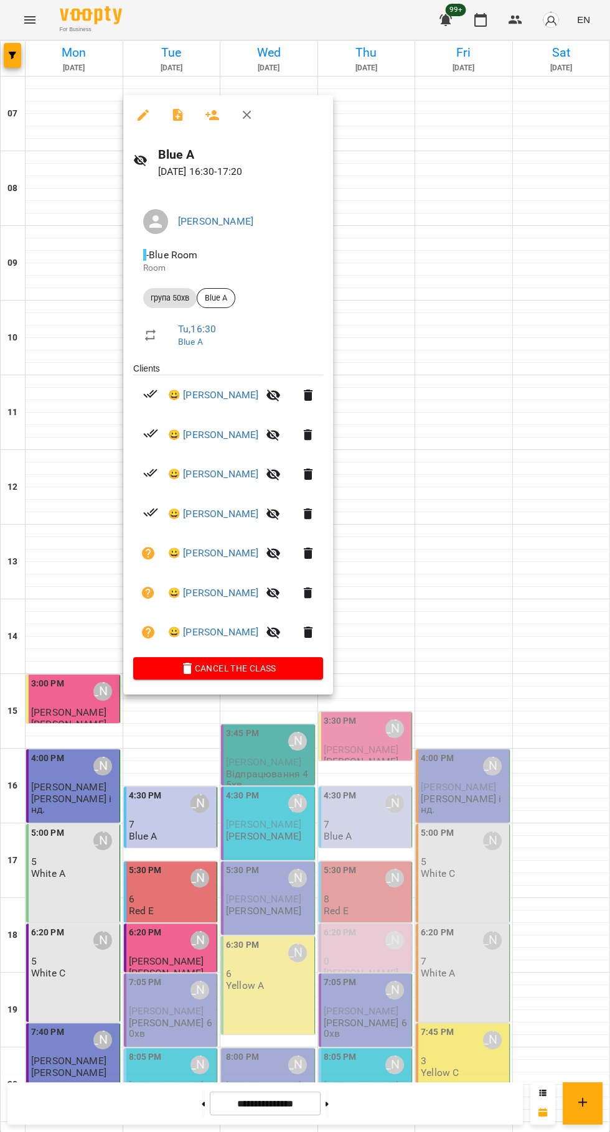
click at [175, 111] on icon "button" at bounding box center [177, 115] width 10 height 12
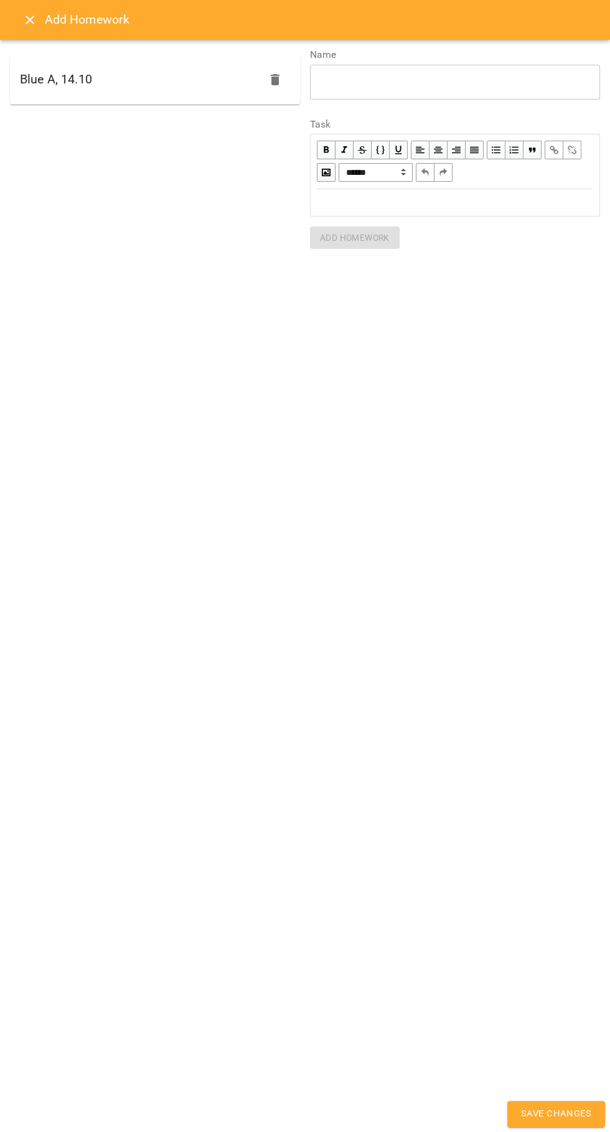
click at [58, 85] on h6 "Blue A, 14.10" at bounding box center [56, 79] width 72 height 19
type textarea "**********"
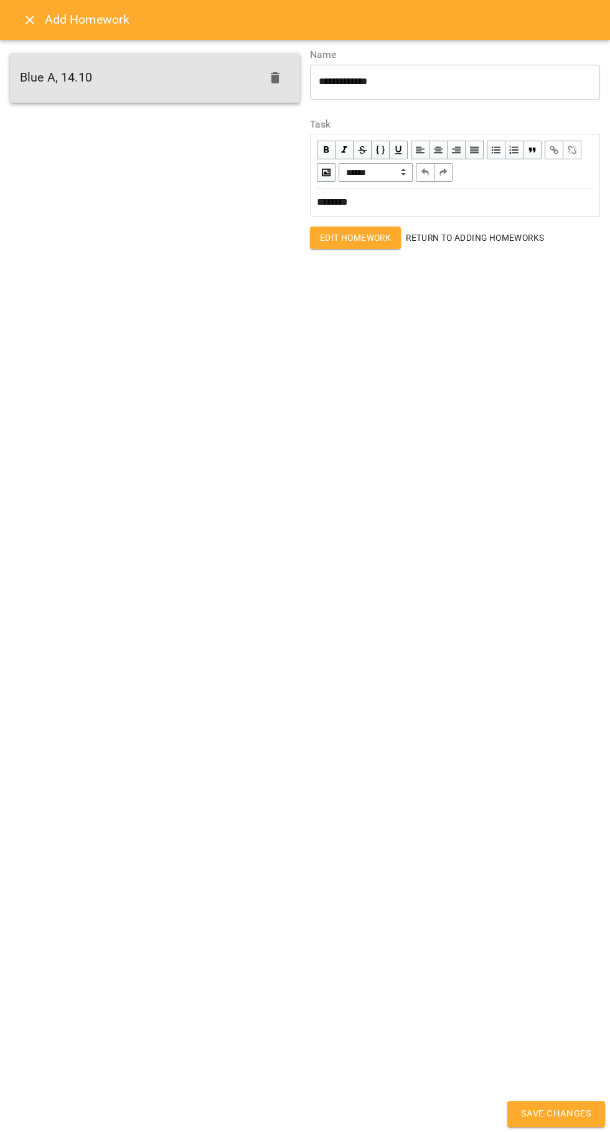
click at [24, 12] on icon "Close" at bounding box center [29, 19] width 15 height 15
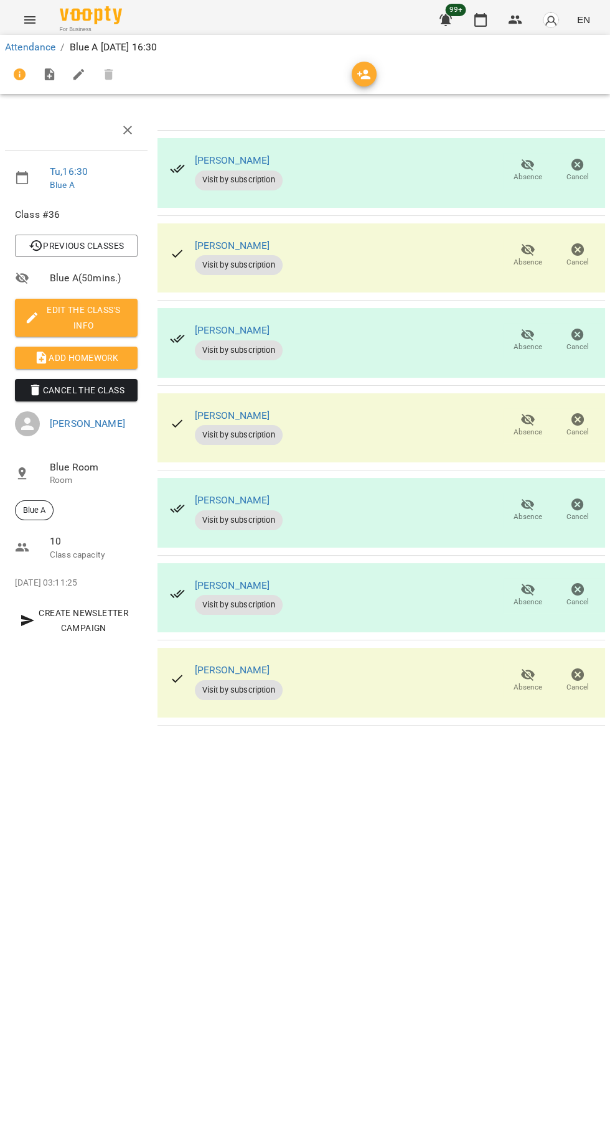
click at [482, 21] on icon "button" at bounding box center [480, 19] width 15 height 15
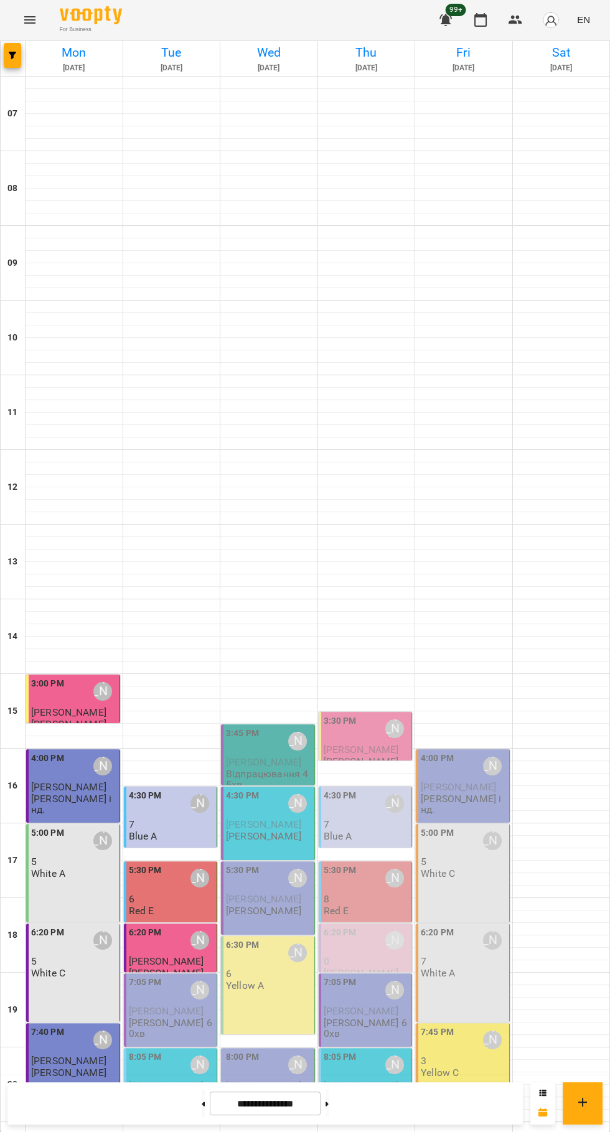
scroll to position [120, 0]
